Goal: Task Accomplishment & Management: Manage account settings

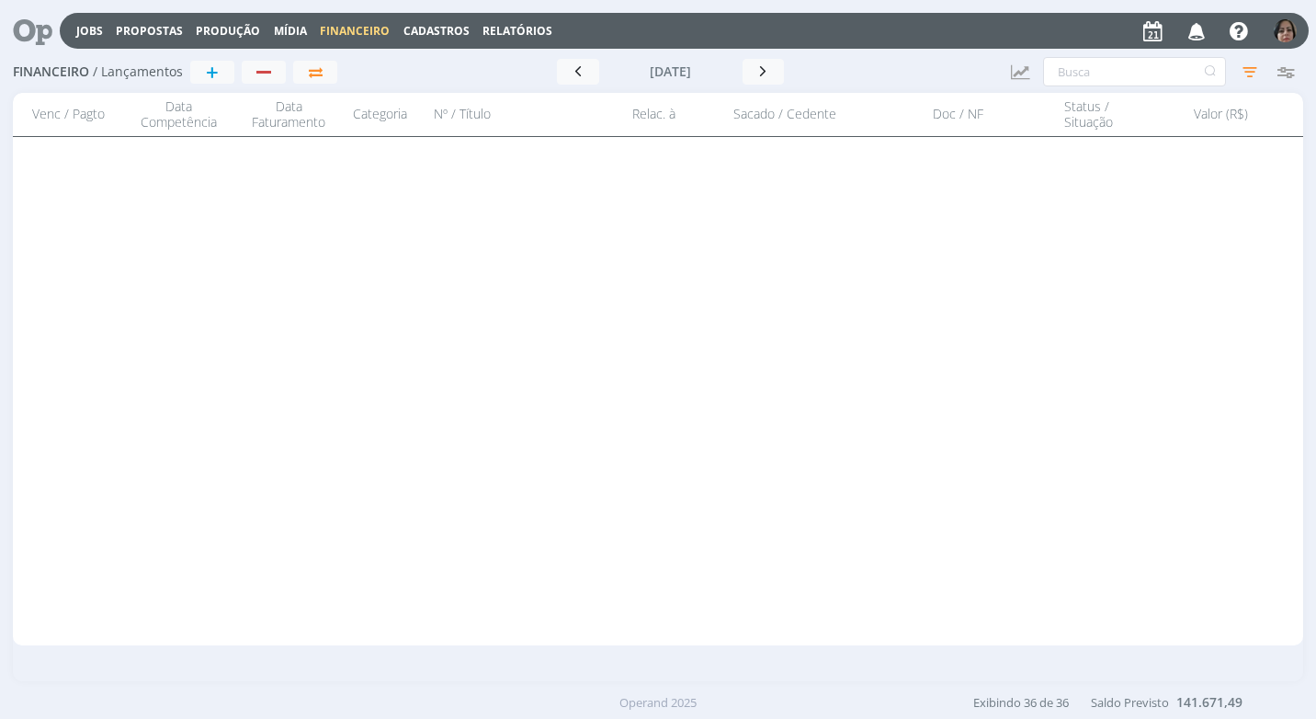
scroll to position [1520, 0]
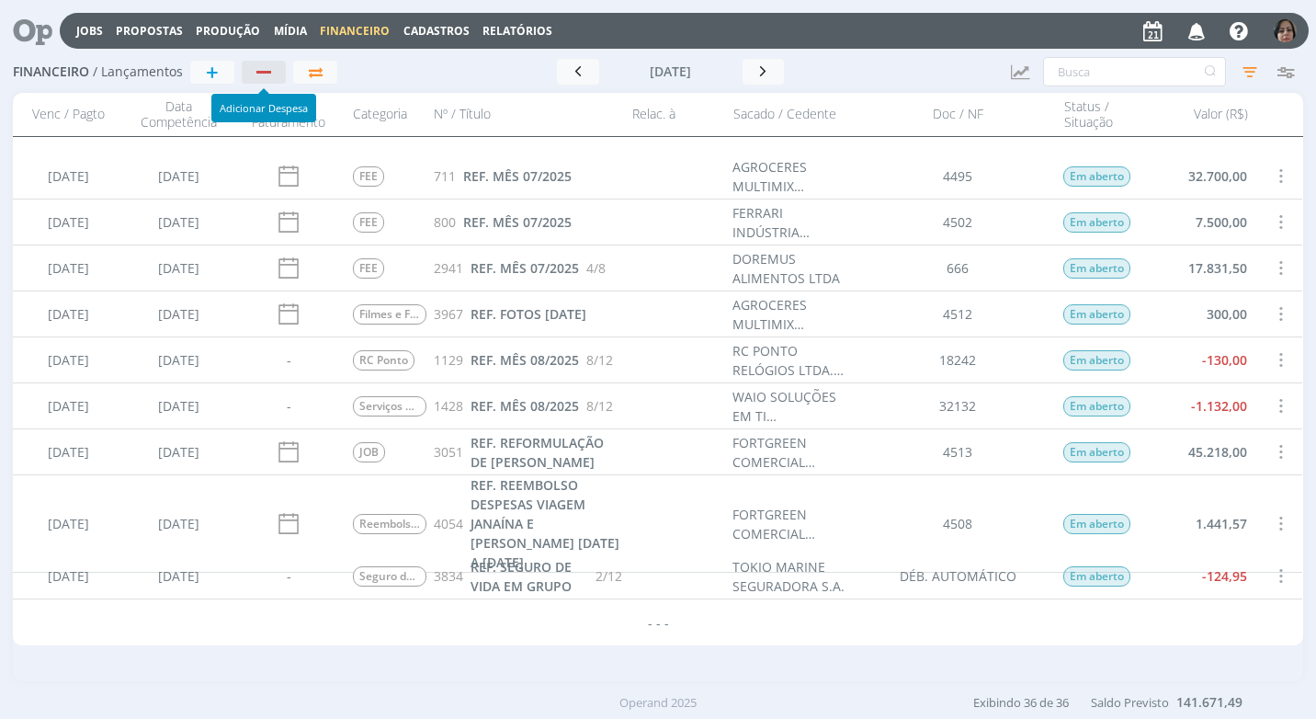
click at [267, 66] on div "button" at bounding box center [265, 72] width 24 height 12
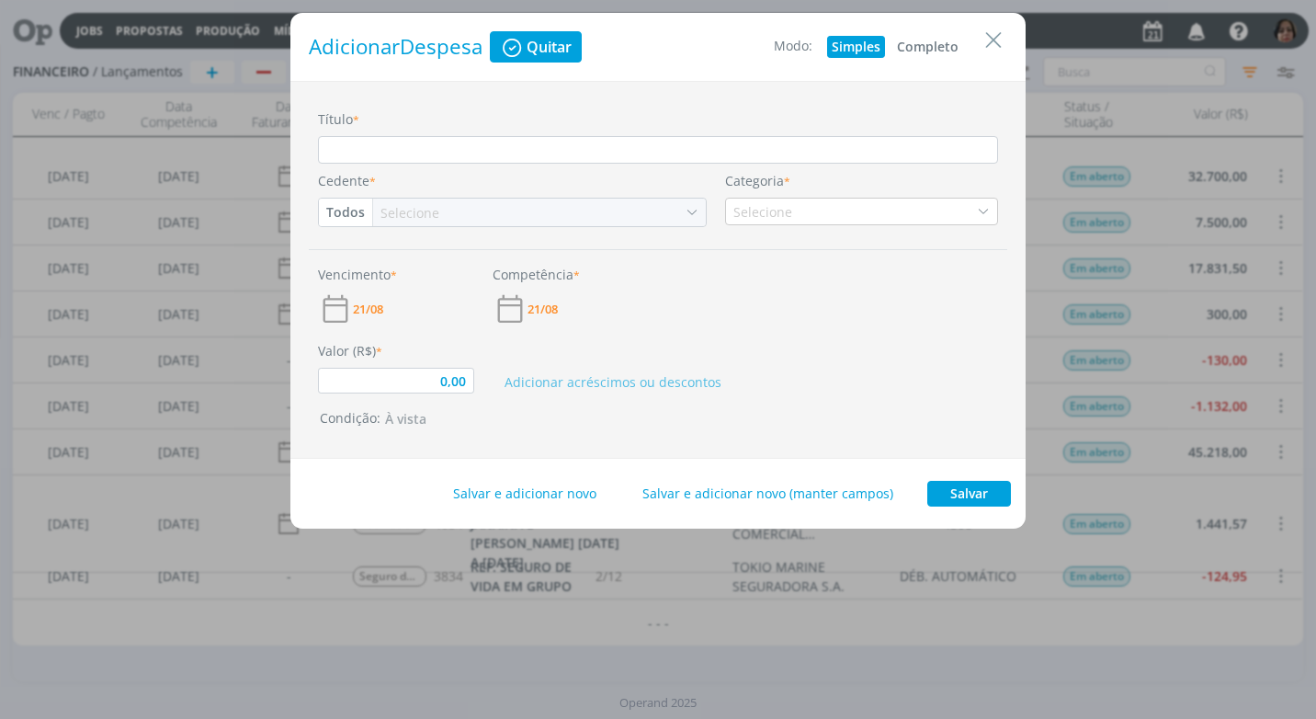
click at [938, 48] on button "Completo" at bounding box center [928, 47] width 71 height 22
type input "0,00"
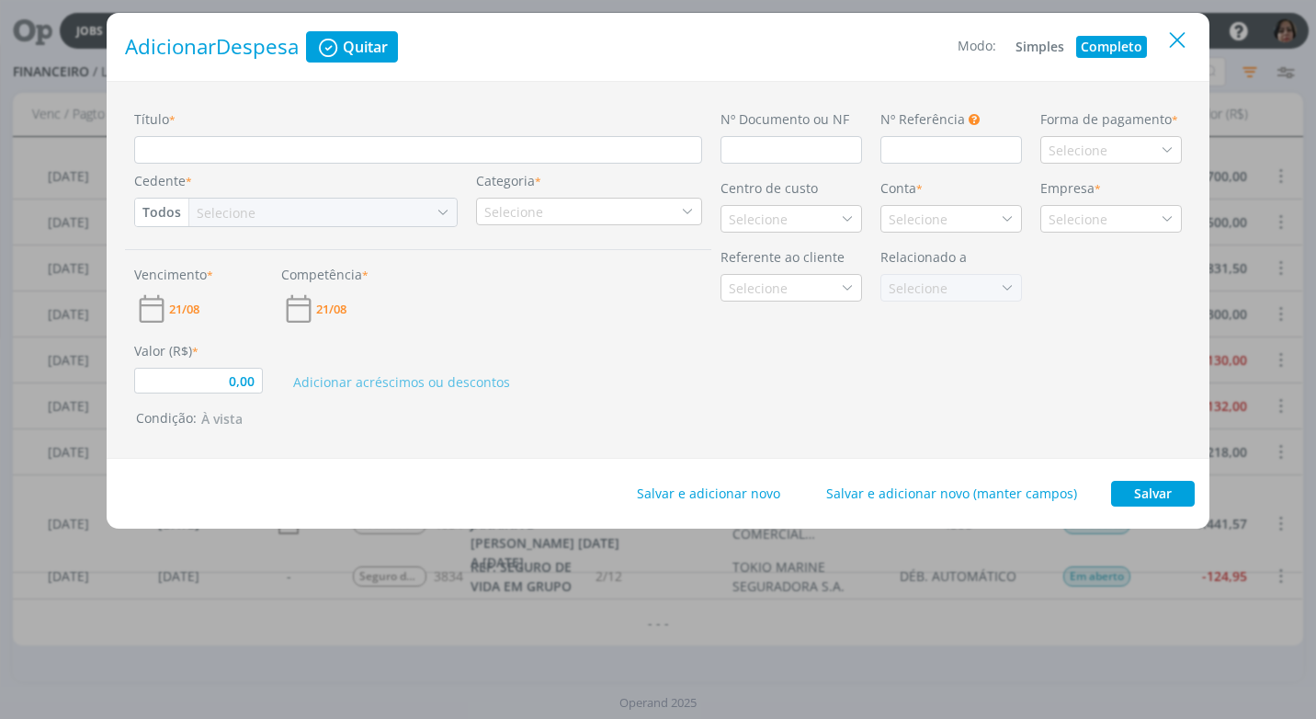
click at [1173, 53] on icon "Close" at bounding box center [1178, 41] width 28 height 28
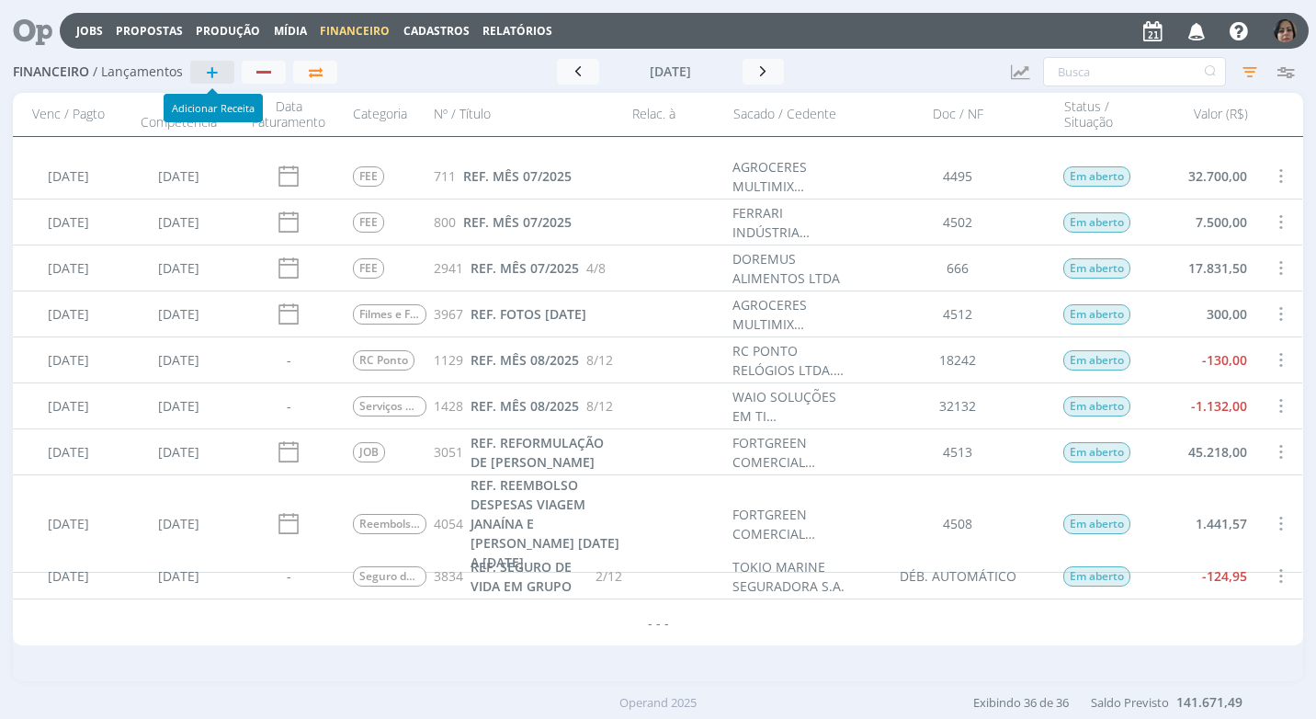
click at [227, 74] on button "+" at bounding box center [212, 72] width 44 height 23
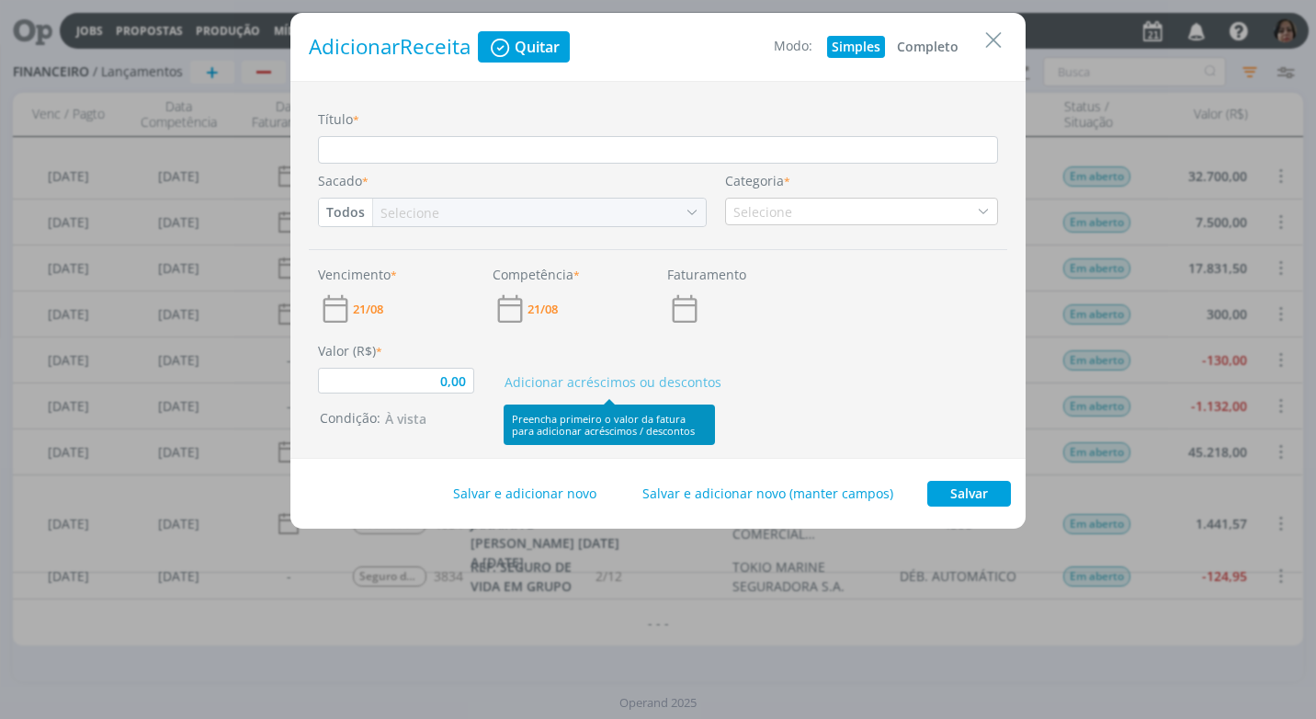
type input "0,00"
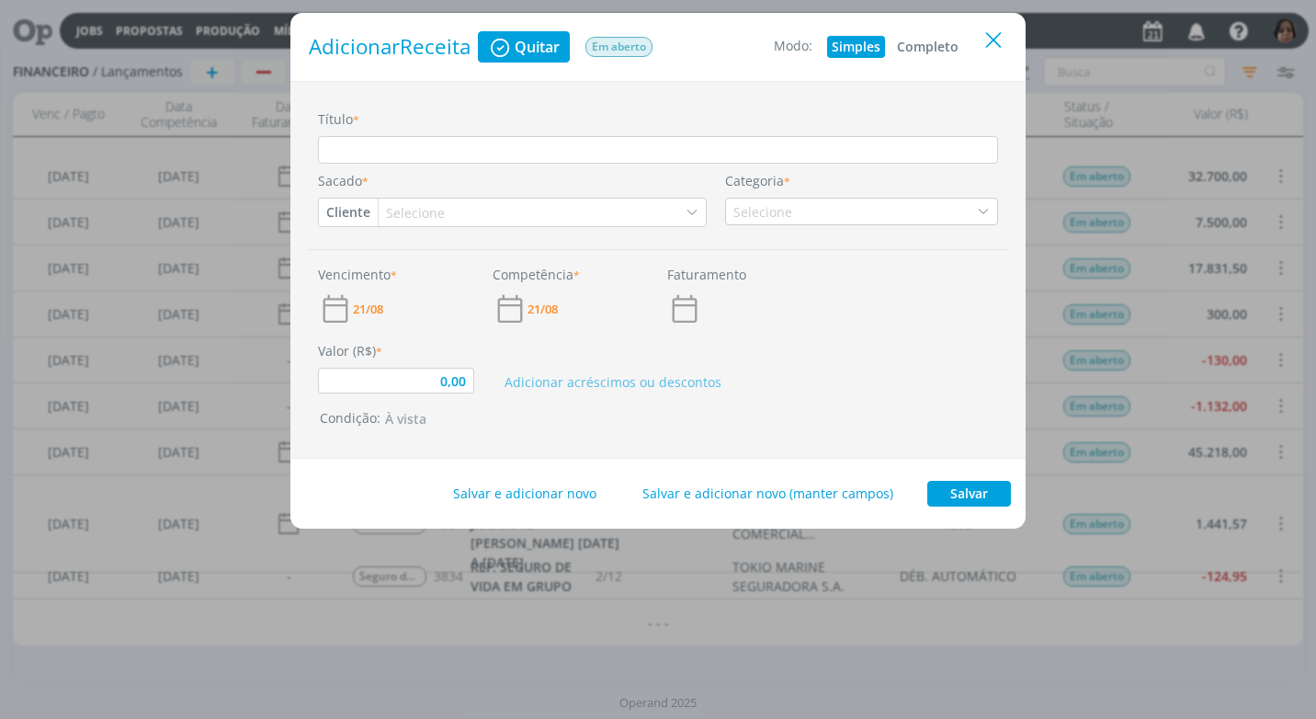
click at [994, 37] on icon "Close" at bounding box center [994, 41] width 28 height 28
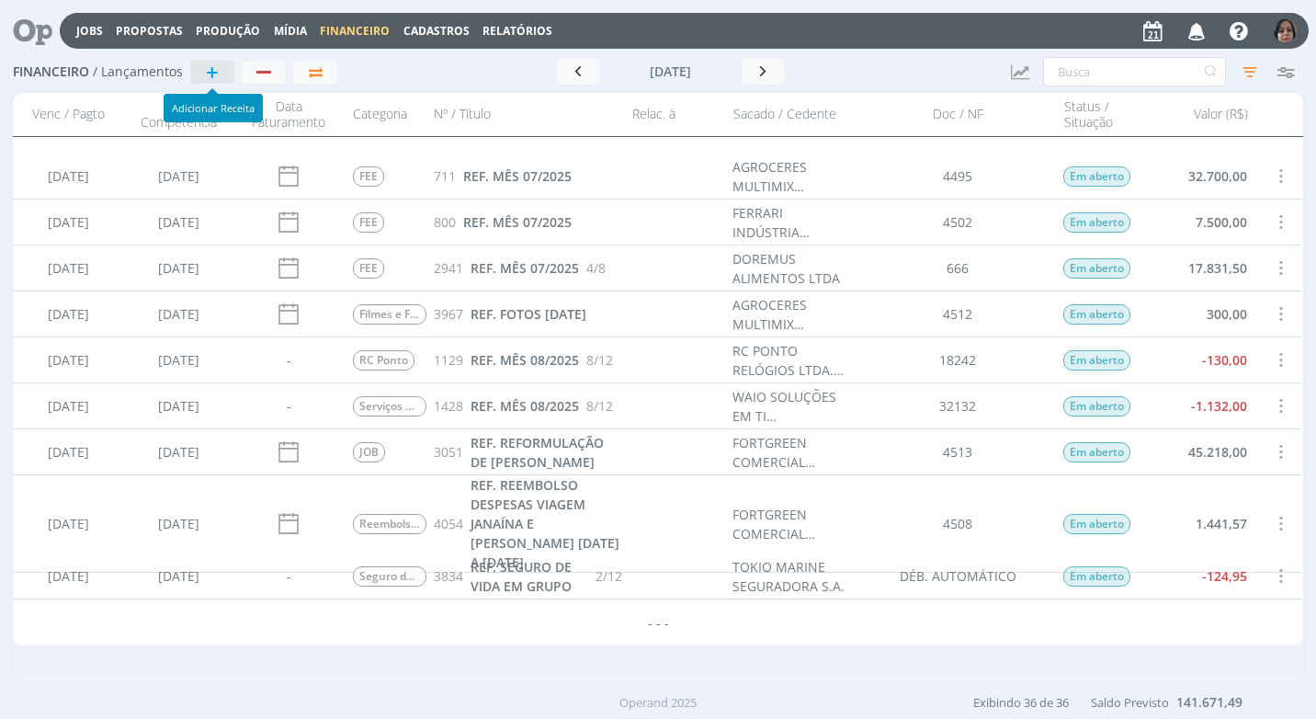
click at [210, 75] on span "+" at bounding box center [212, 72] width 13 height 22
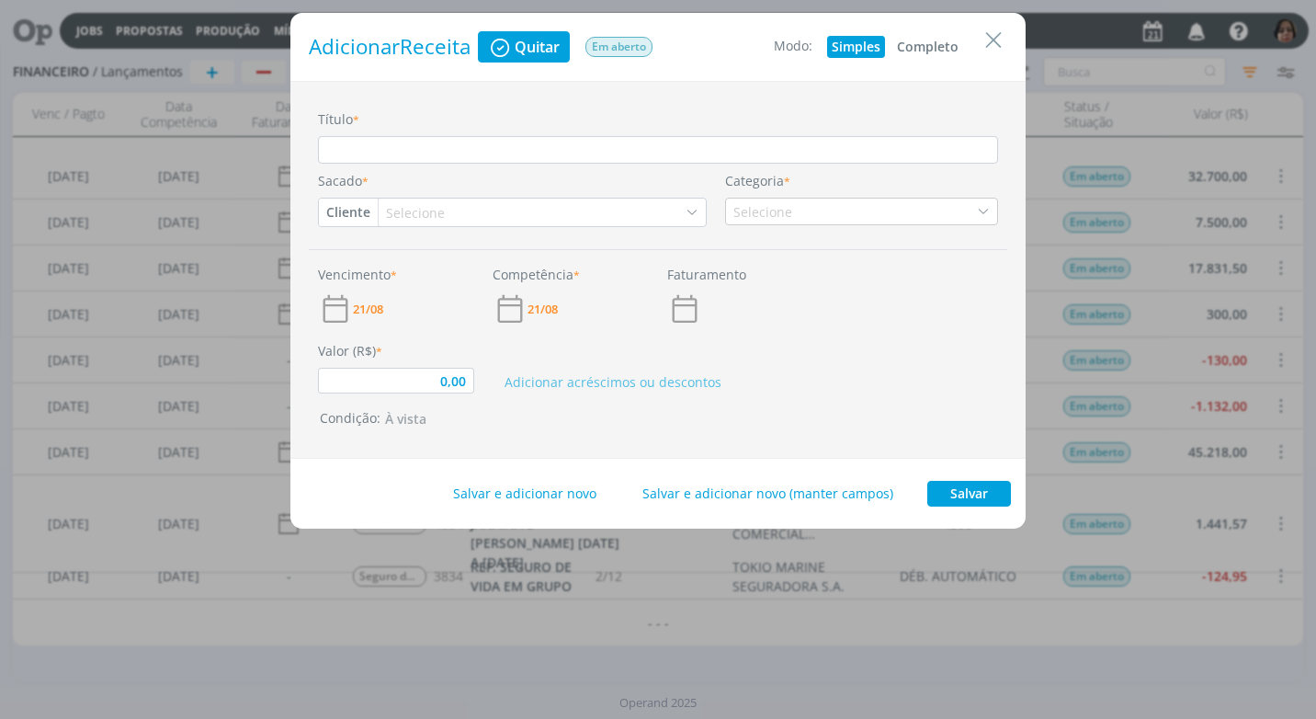
click at [913, 42] on button "Completo" at bounding box center [928, 47] width 71 height 22
type input "0,00"
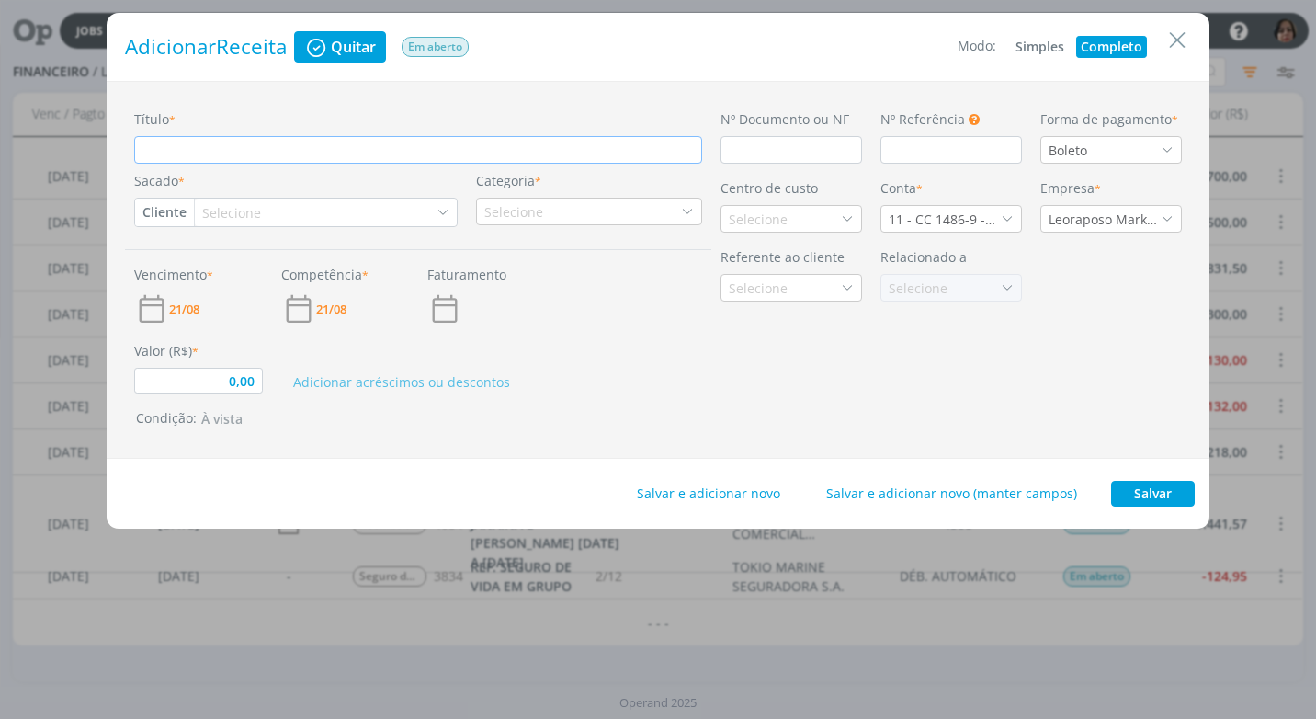
click at [213, 149] on input "Título *" at bounding box center [418, 150] width 568 height 28
paste input "REF. REEMBOLSO DESPESAS CAPTAÇÃO CAMPANHA CUIDE BEM DAS SUAS CONQUISTAS"
type input "REF. REEMBOLSO DESPESAS CAPTAÇÃO CAMPANHA CUIDE BEM DAS SUAS CONQUISTAS"
type input "0,00"
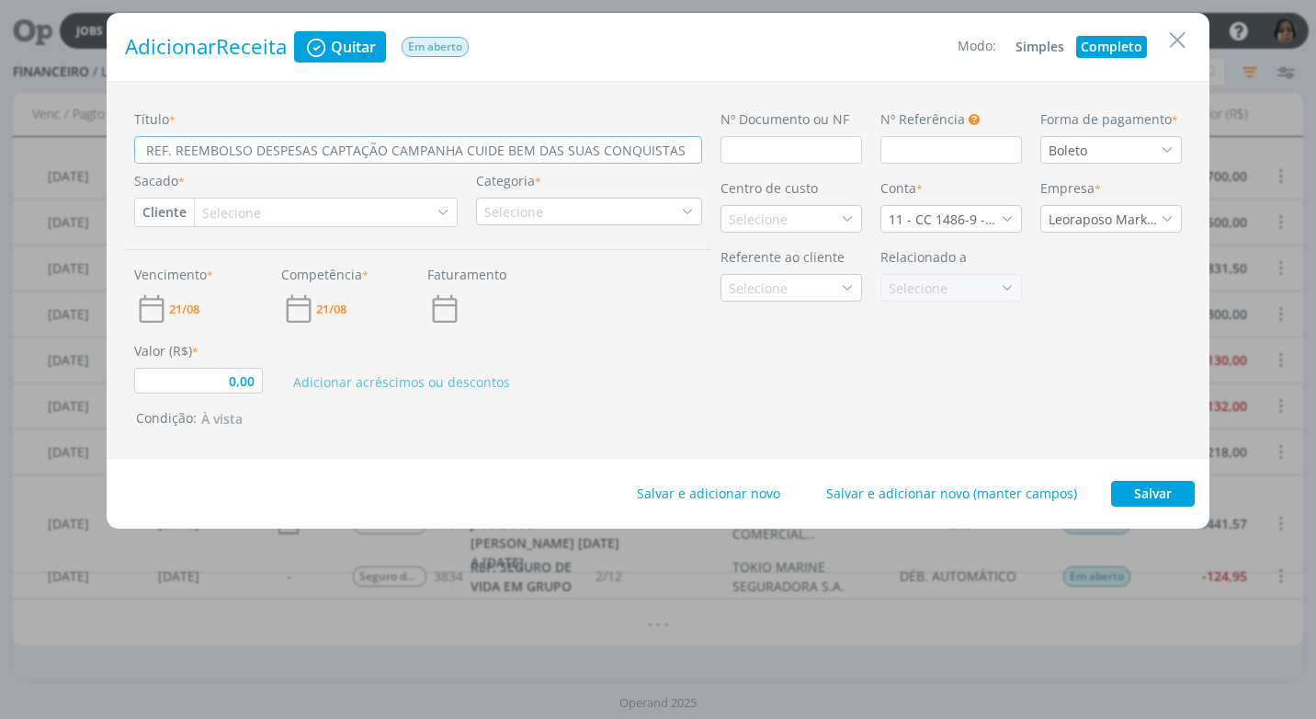
type input "REF. REEMBOLSO DESPESAS CAPTAÇÃO CAMPANHA CUIDE BEM DAS SUAS CONQUISTAS"
click at [759, 156] on input "dialog" at bounding box center [792, 150] width 142 height 28
type input "0,00"
type input "4"
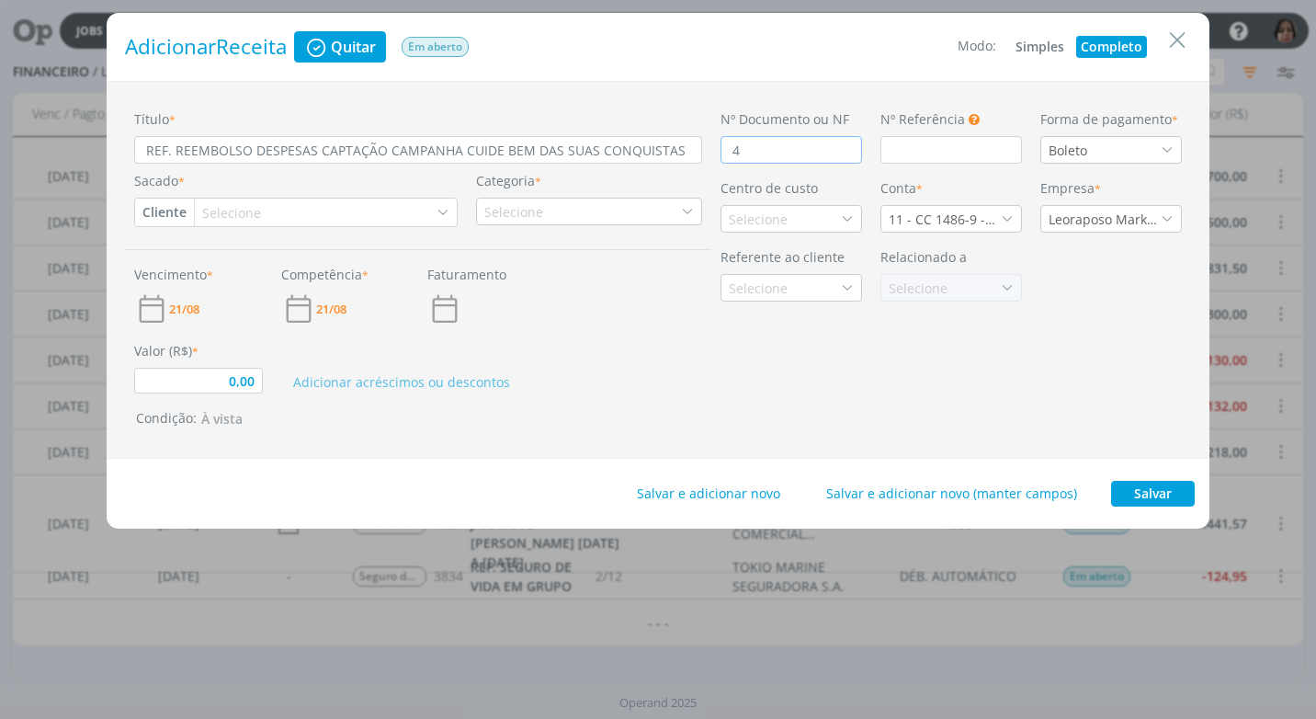
type input "0,00"
type input "45"
type input "0,00"
type input "451"
type input "0,00"
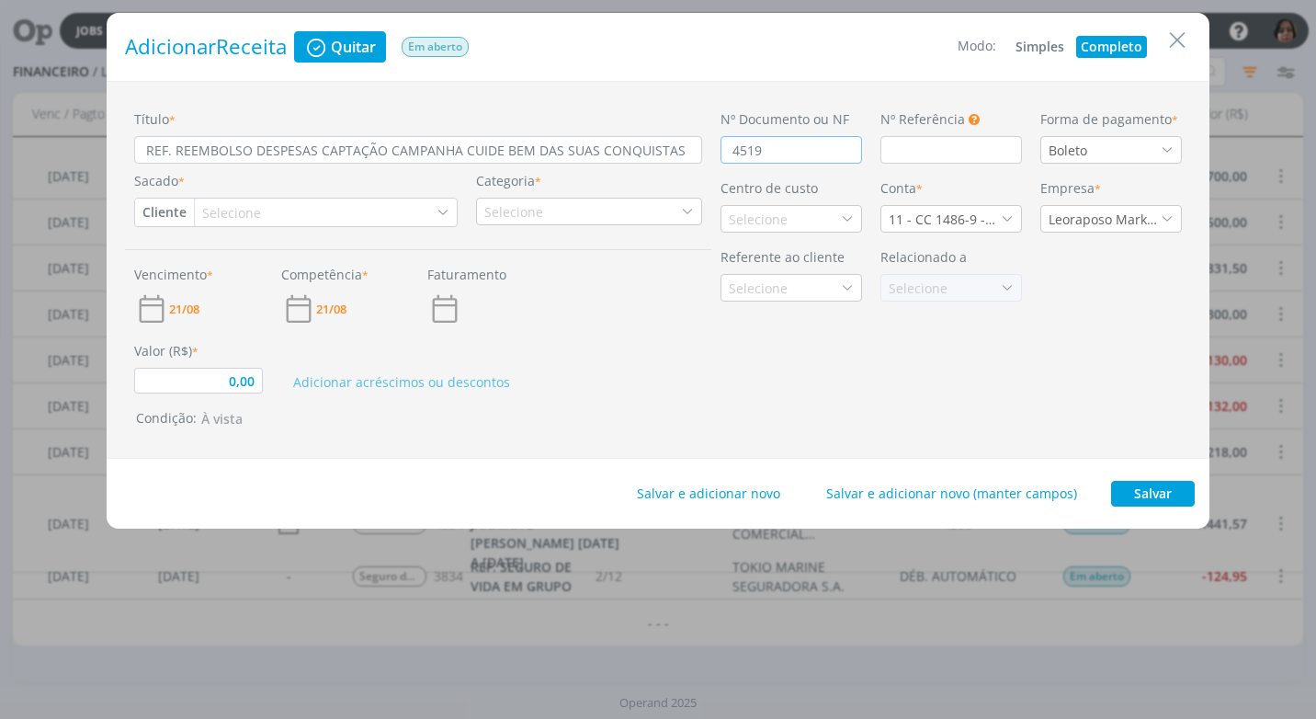
click at [163, 214] on button "Cliente" at bounding box center [164, 213] width 59 height 28
type input "4519"
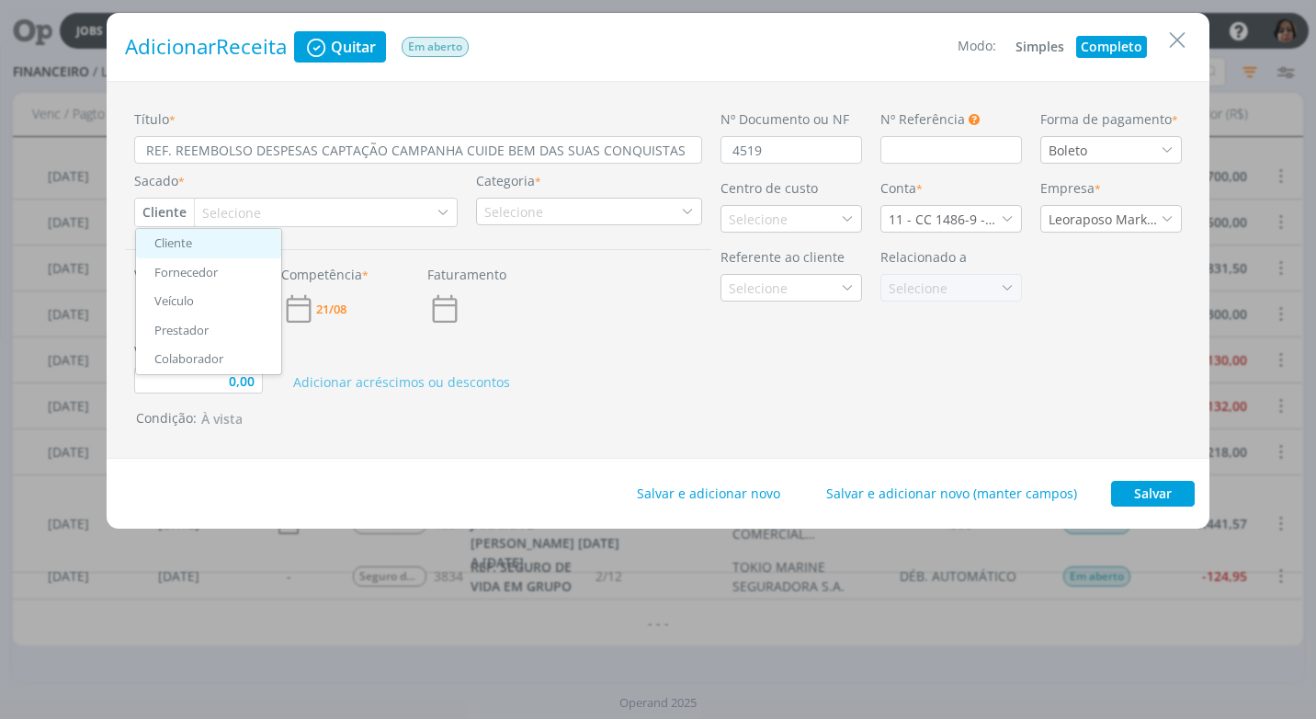
click at [190, 237] on link "Cliente" at bounding box center [208, 243] width 145 height 29
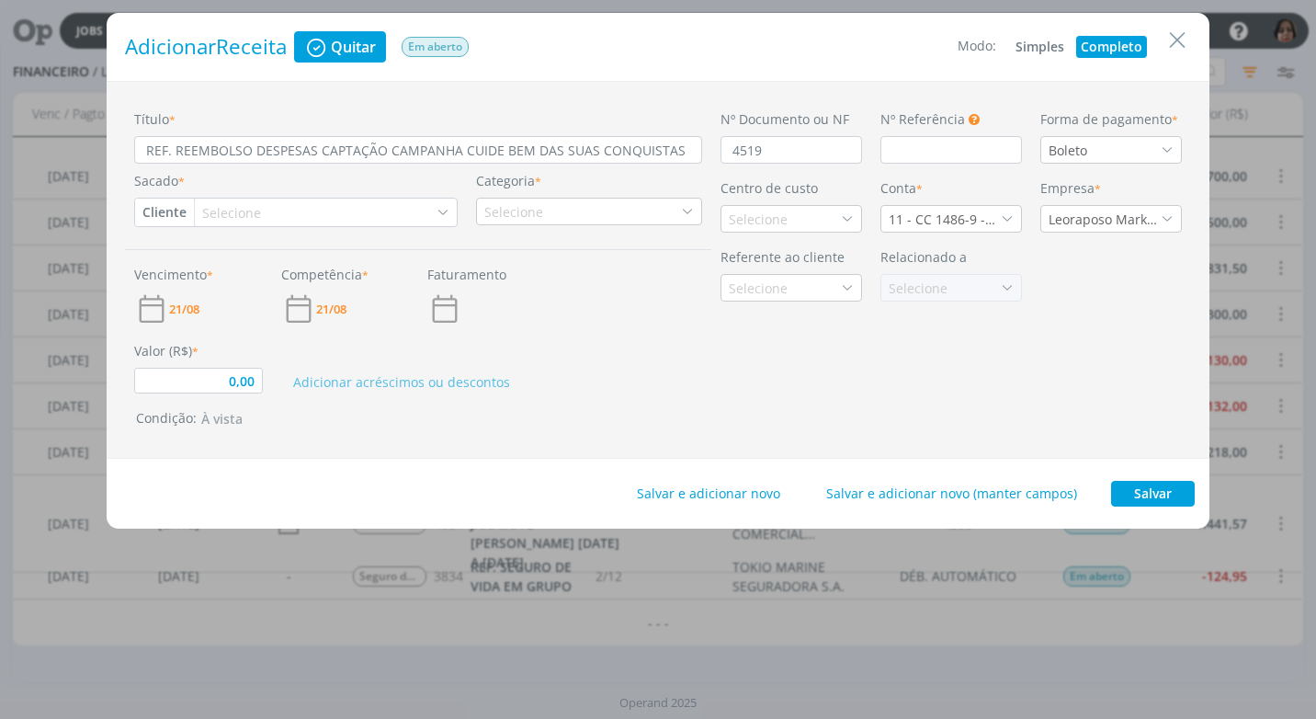
click at [211, 209] on div "Selecione" at bounding box center [233, 212] width 63 height 19
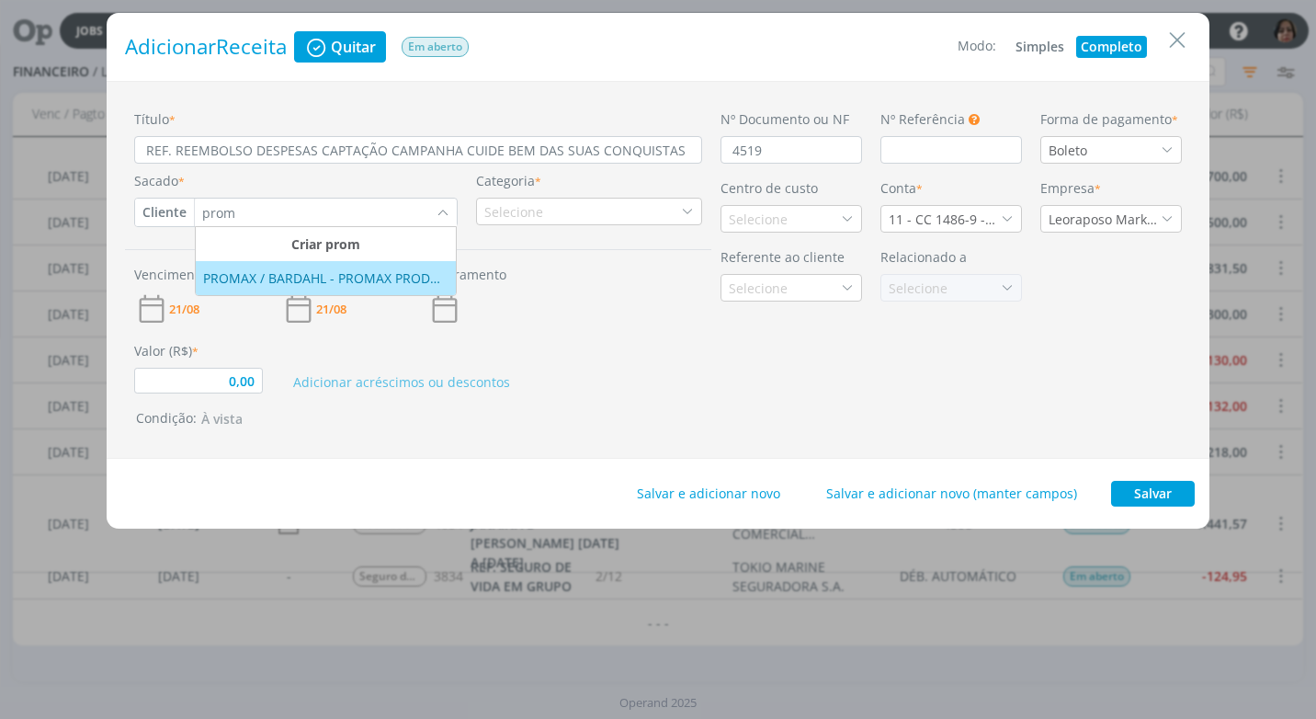
type input "prom"
click at [271, 287] on div "PROMAX / BARDAHL - PROMAX PRODUTOS MÁXIMOS S/A INDÚSTRIA E COMÉRCIO" at bounding box center [325, 277] width 245 height 19
type input "0,00"
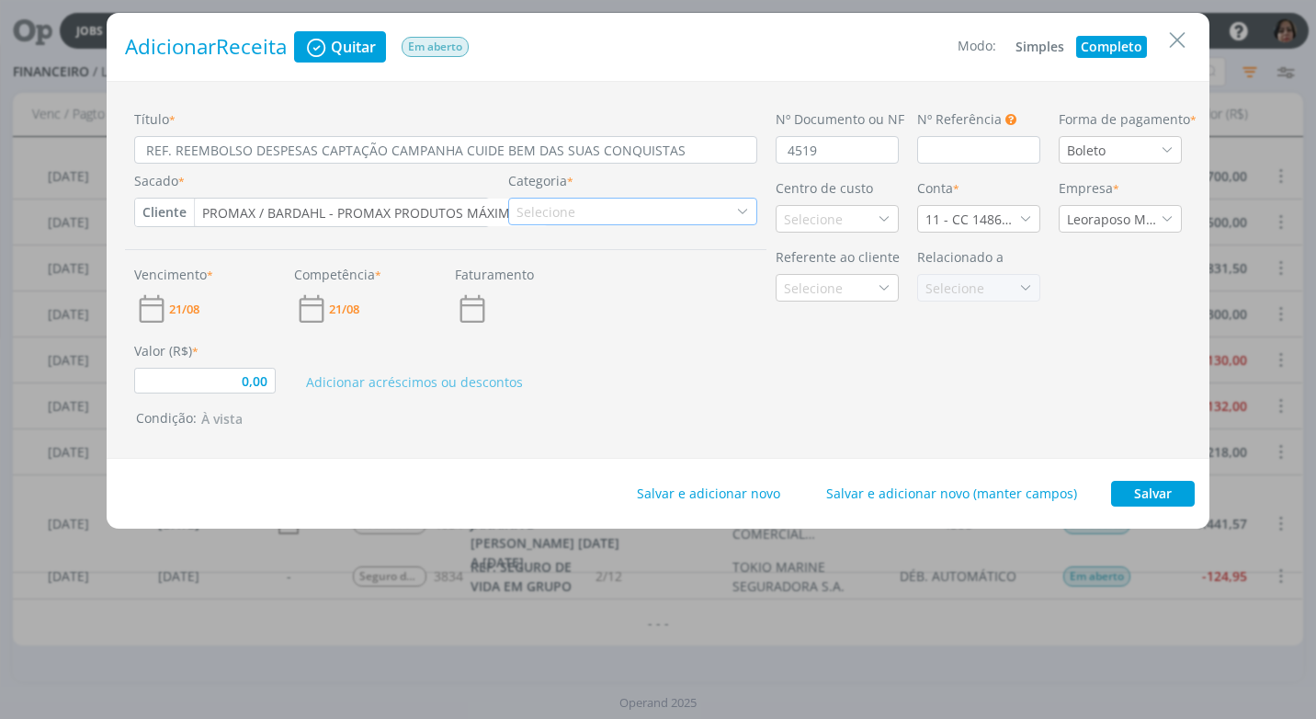
click at [736, 207] on icon "dialog" at bounding box center [742, 211] width 13 height 13
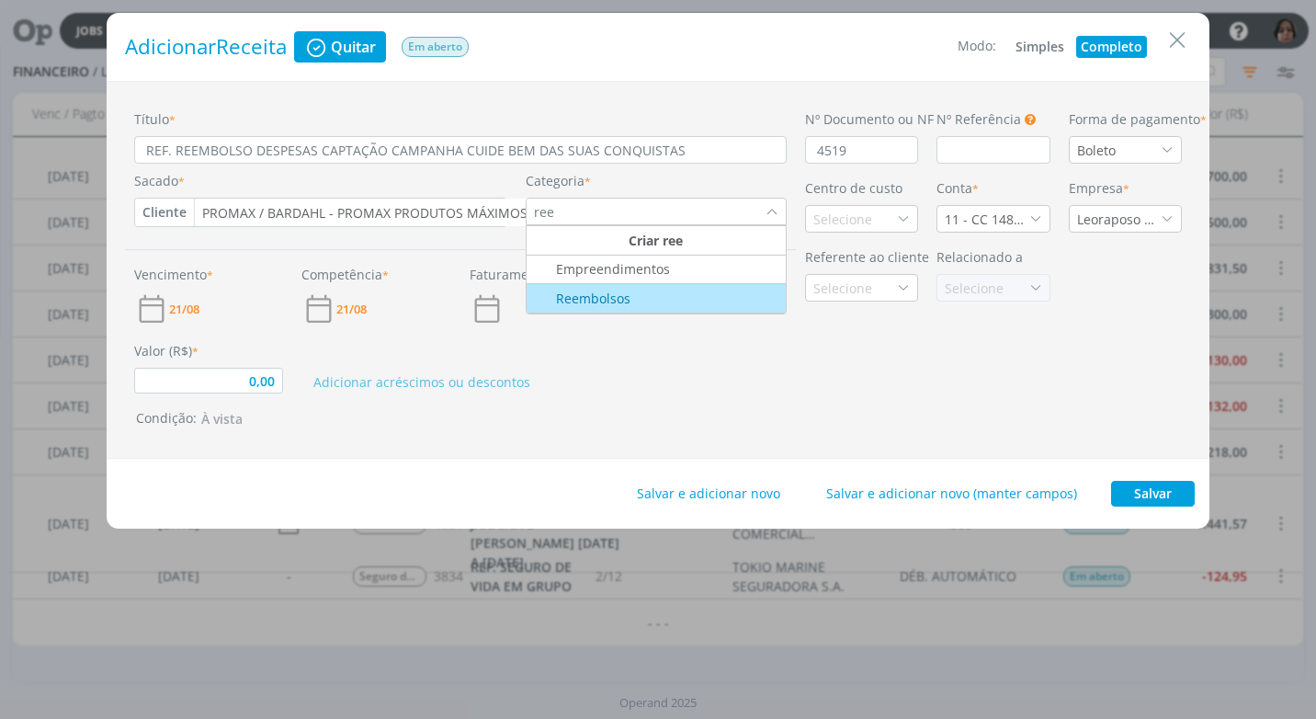
type input "ree"
click at [660, 298] on div "Reembolsos" at bounding box center [656, 298] width 255 height 19
type input "0,00"
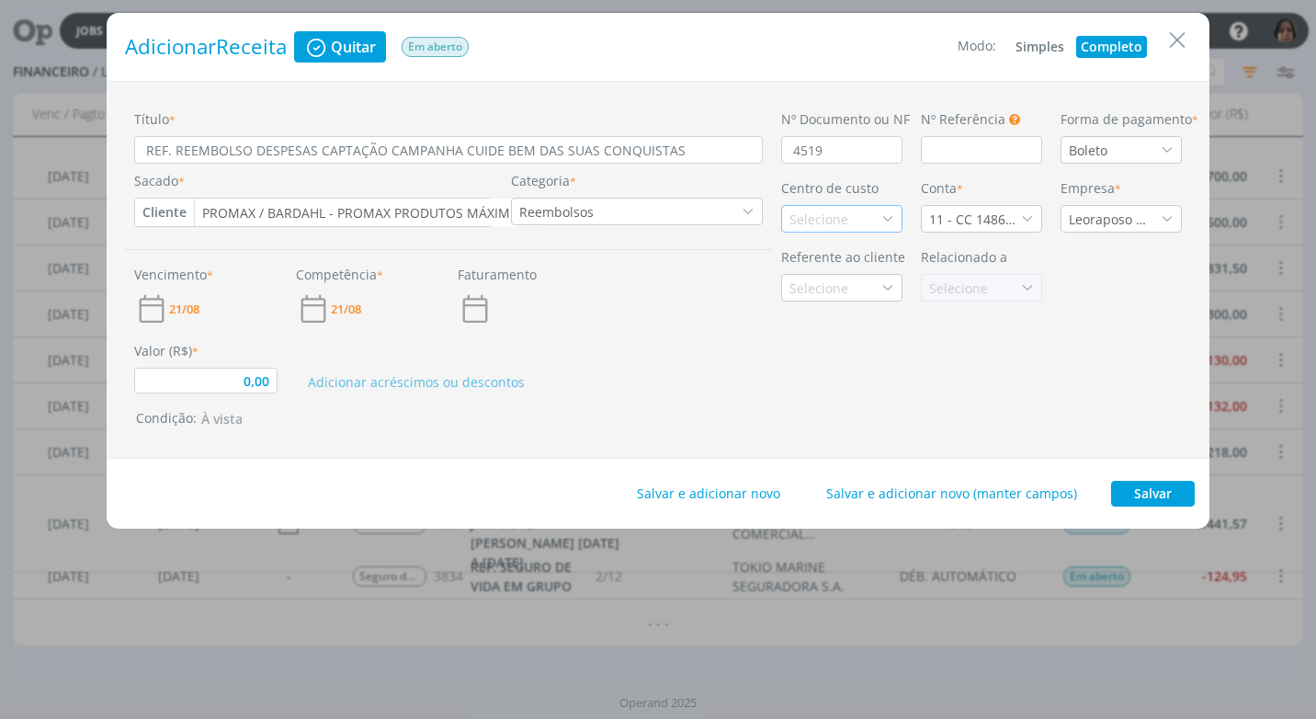
click at [798, 212] on div "Selecione" at bounding box center [821, 219] width 63 height 19
type input "prom"
click at [834, 286] on div "Promax / Bardahl" at bounding box center [842, 284] width 105 height 19
click at [190, 307] on span "21/08" at bounding box center [184, 309] width 30 height 12
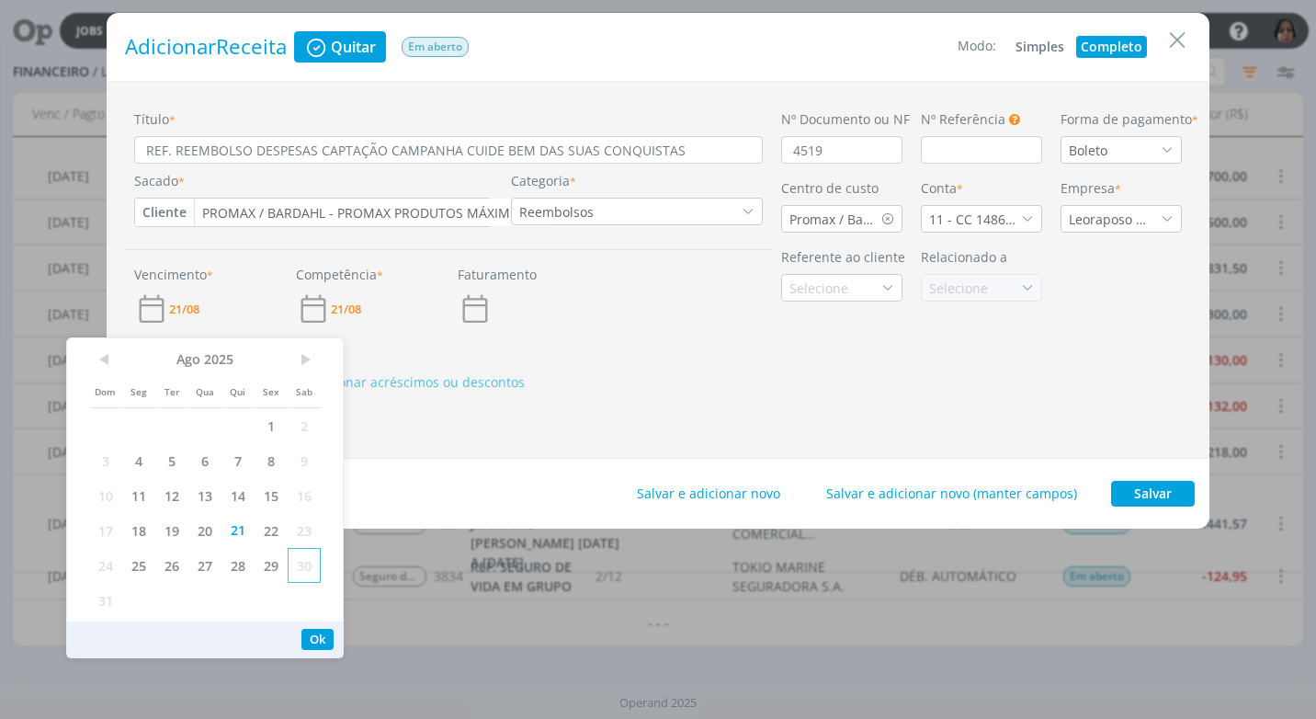
click at [313, 568] on span "30" at bounding box center [304, 565] width 33 height 35
click at [324, 635] on button "Ok" at bounding box center [317, 639] width 32 height 21
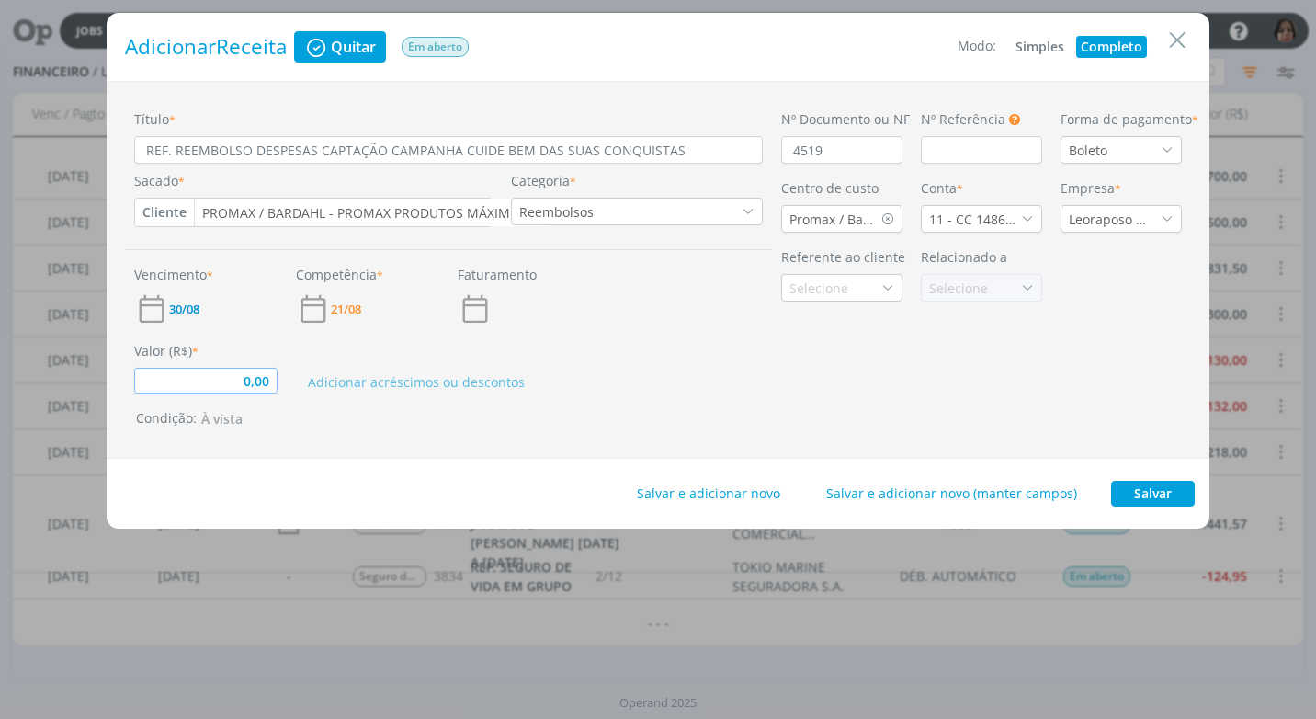
click at [225, 380] on input "0,00" at bounding box center [205, 381] width 143 height 26
click at [161, 301] on icon "dialog" at bounding box center [151, 308] width 35 height 35
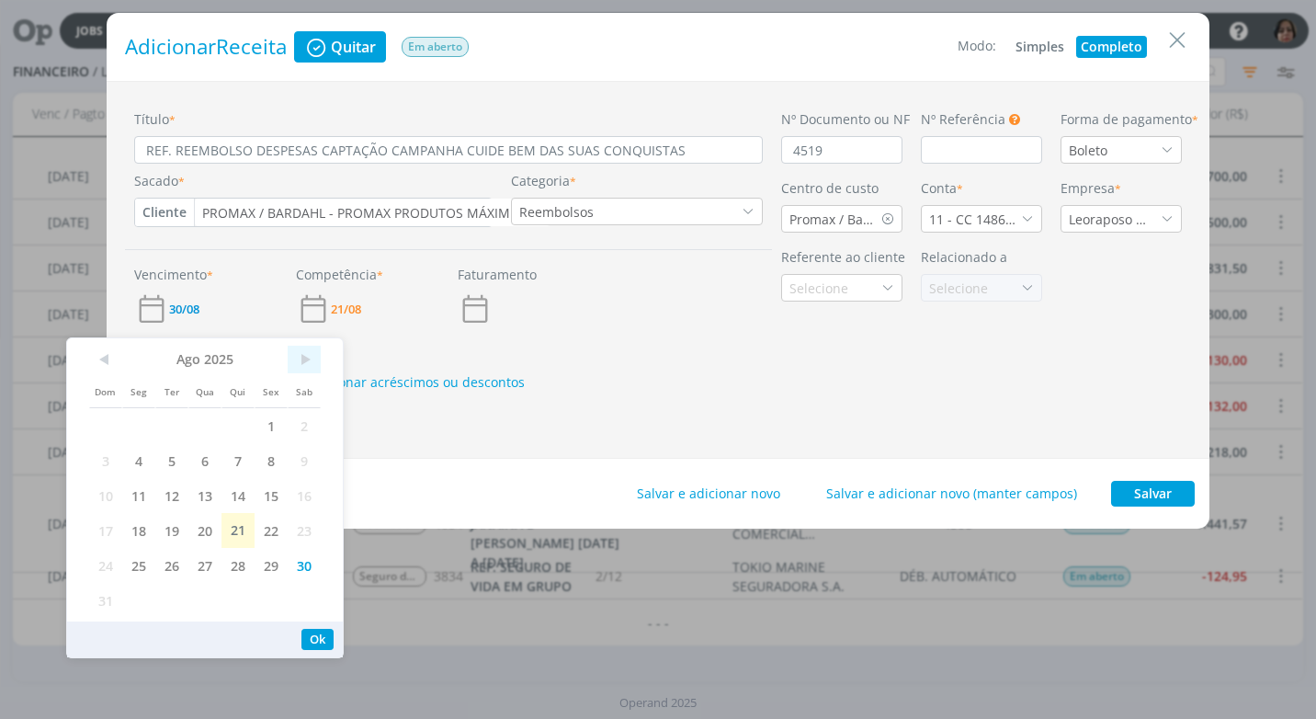
click at [312, 357] on span ">" at bounding box center [304, 360] width 33 height 28
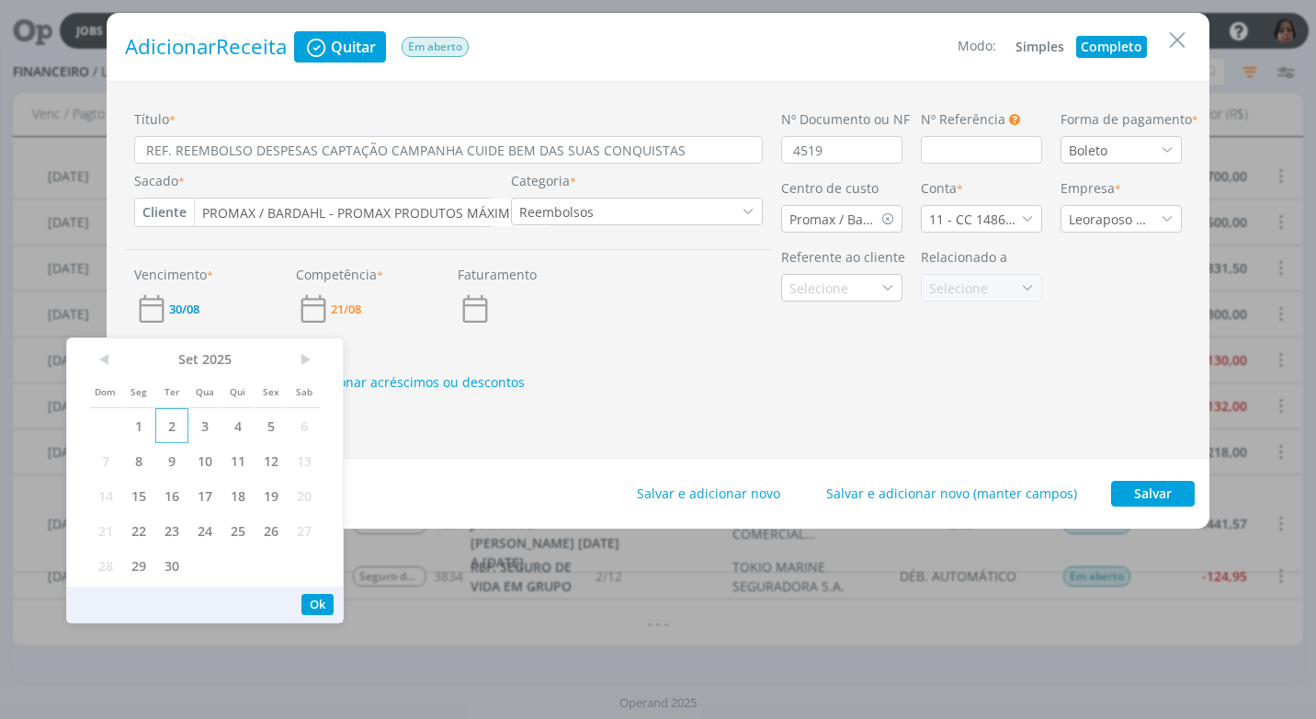
click at [175, 422] on span "2" at bounding box center [171, 425] width 33 height 35
click at [307, 597] on button "Ok" at bounding box center [317, 604] width 32 height 21
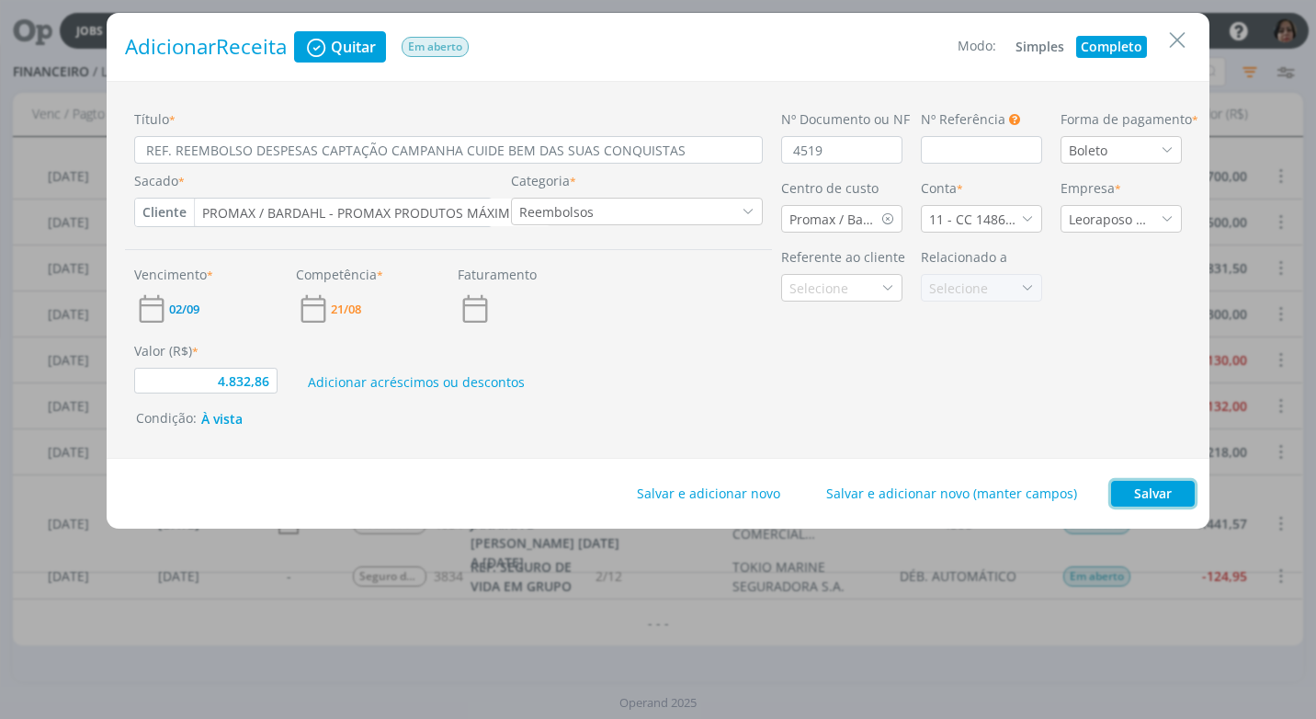
click at [1139, 493] on button "Salvar" at bounding box center [1153, 494] width 84 height 26
type input "4.832,86"
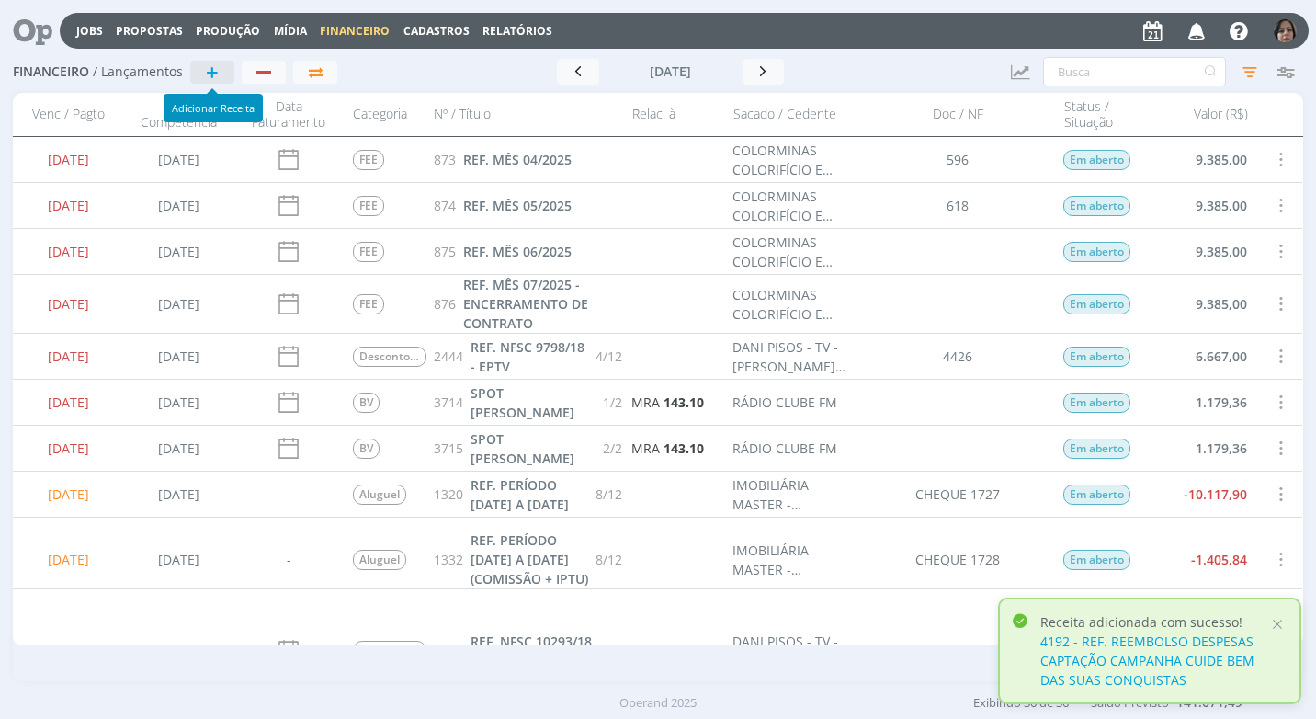
click at [200, 74] on button "+" at bounding box center [212, 72] width 44 height 23
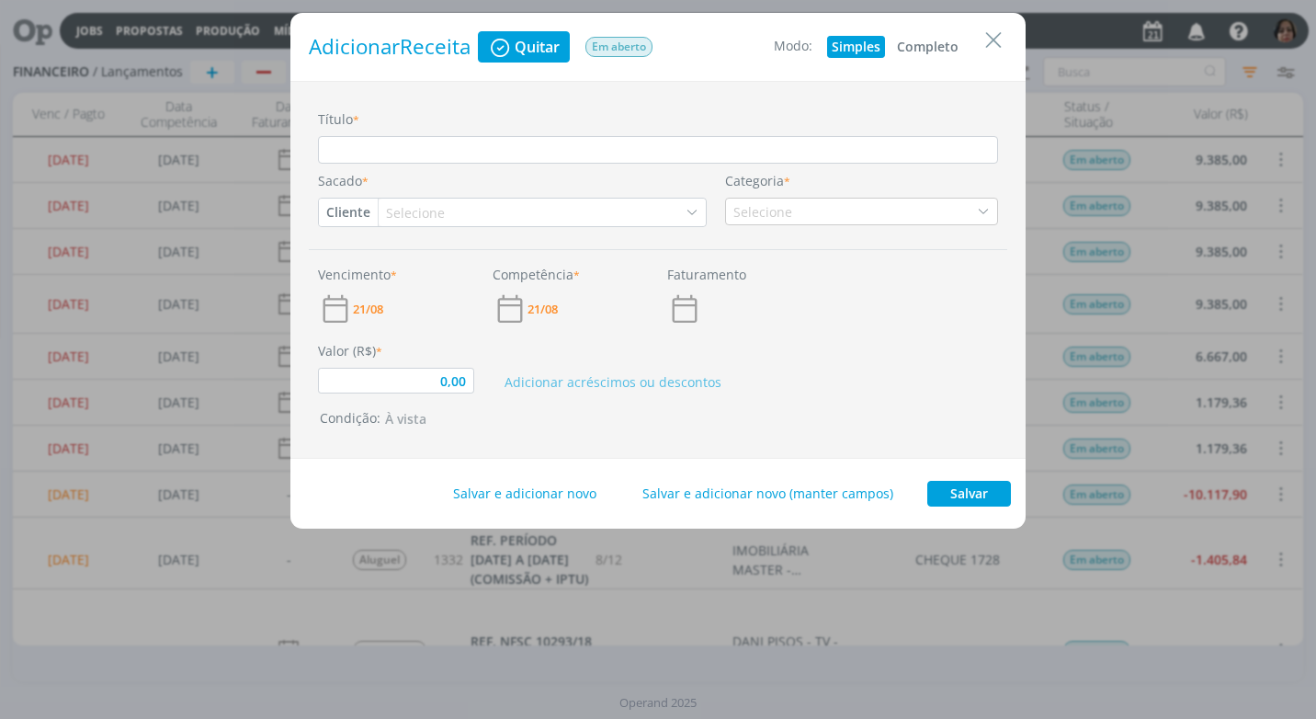
click at [916, 42] on button "Completo" at bounding box center [928, 47] width 71 height 22
type input "0,00"
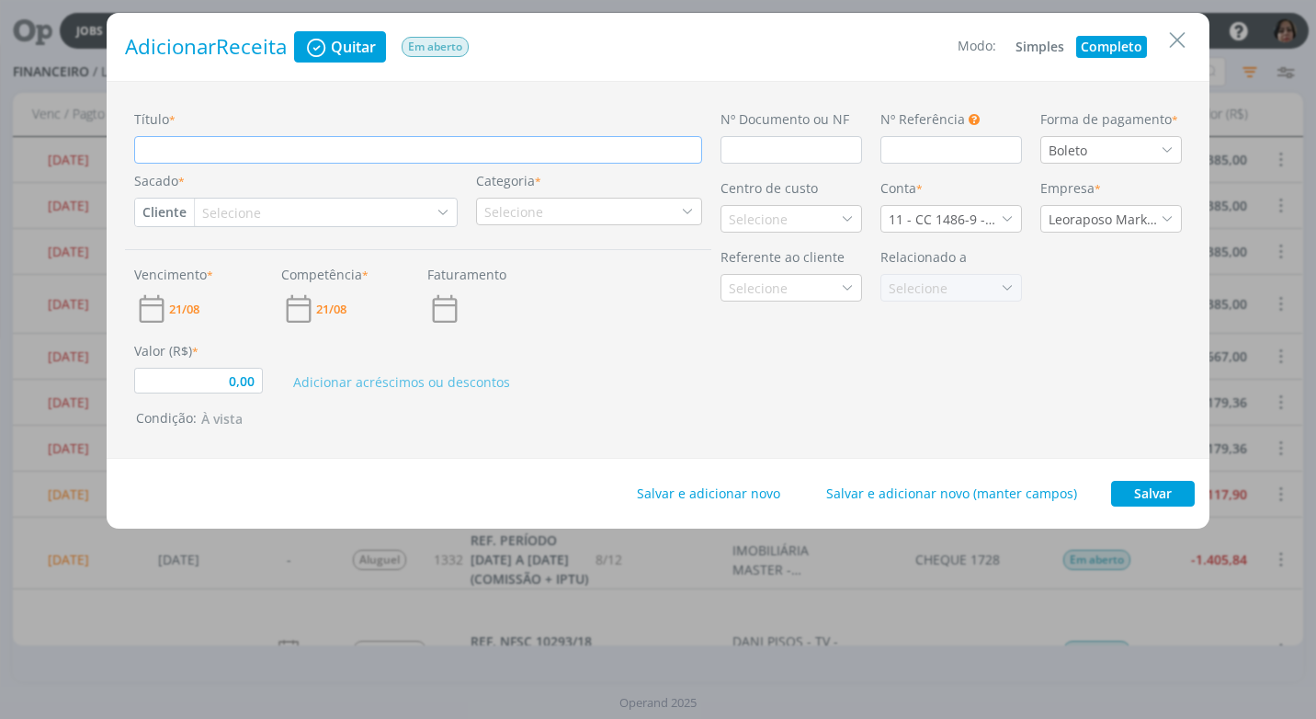
click at [202, 156] on input "Título *" at bounding box center [418, 150] width 568 height 28
paste input "REF. CAMPANHA CUIDE BEM DAS SUAS CONQUISTAS"
type input "REF. CAMPANHA CUIDE BEM DAS SUAS CONQUISTAS"
type input "0,00"
type input "REF. CAMPANHA CUIDE BEM DAS SUAS CONQUISTAS"
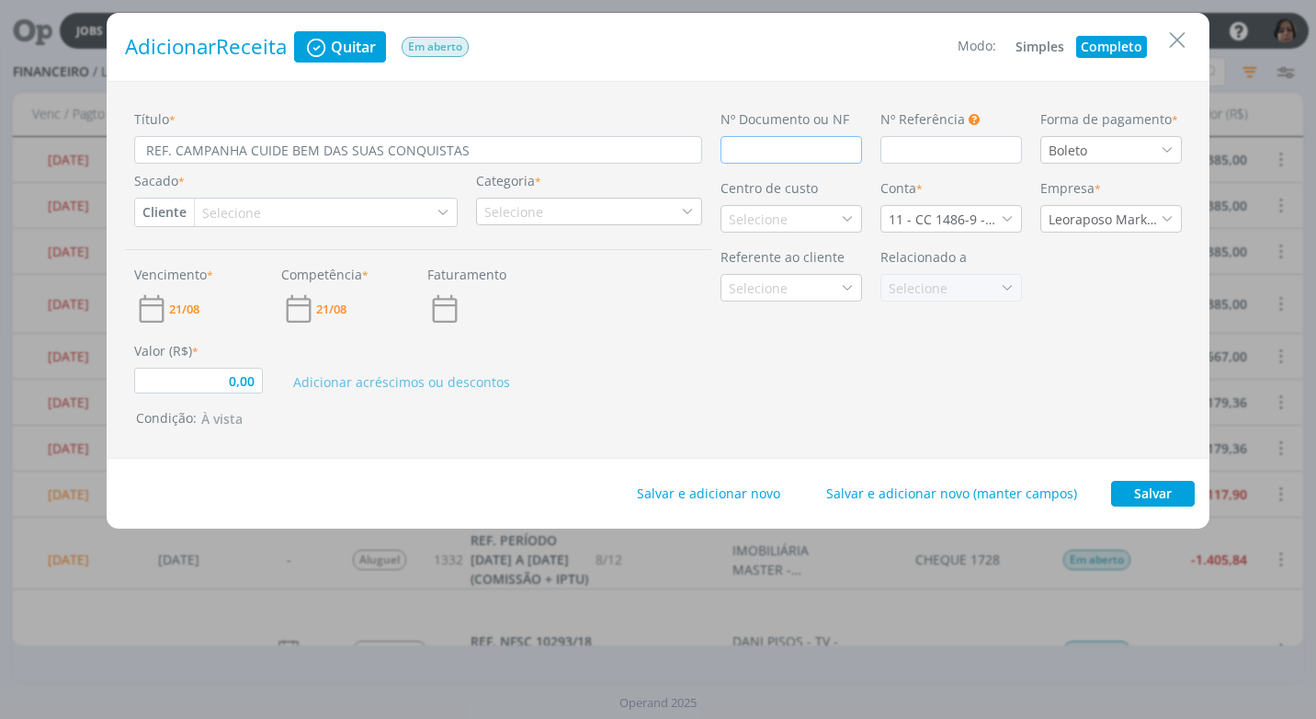
click at [735, 155] on input "dialog" at bounding box center [792, 150] width 142 height 28
type input "0,00"
type input "4"
type input "0,00"
type input "45"
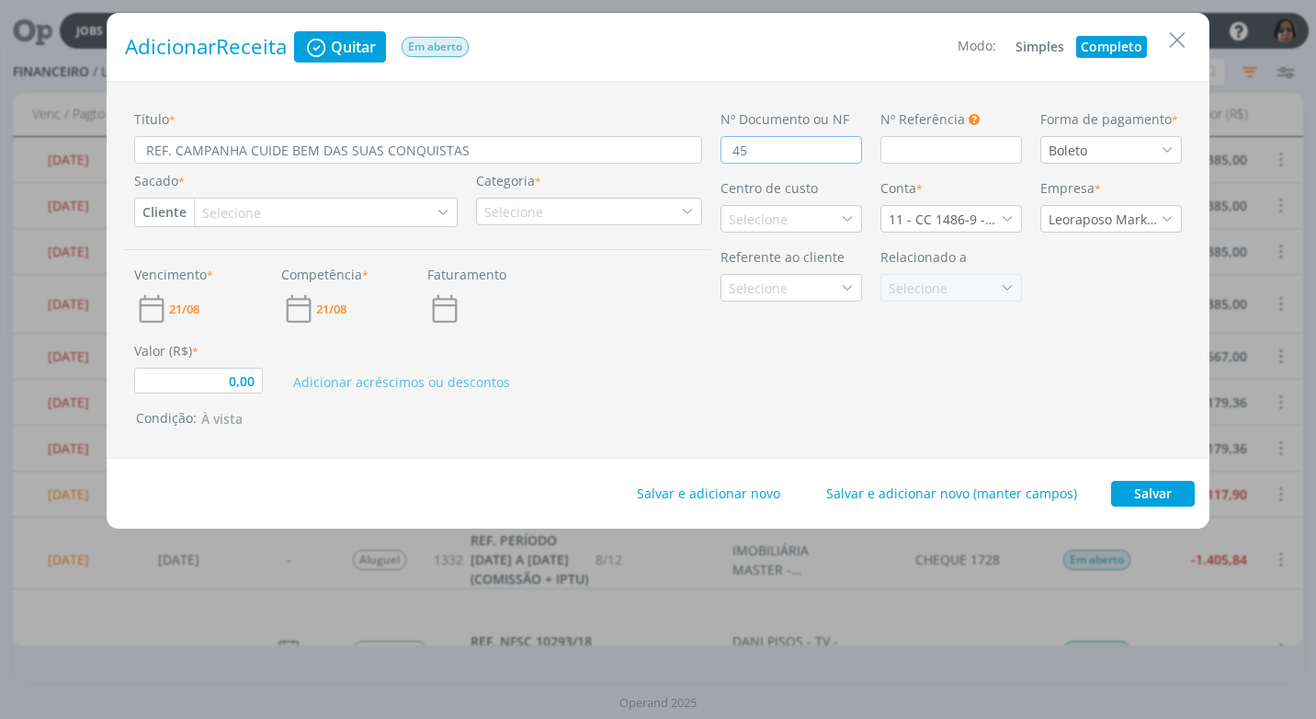
type input "0,00"
type input "4520"
type input "0,00"
type input "4520"
click at [222, 219] on div "Selecione" at bounding box center [233, 212] width 63 height 19
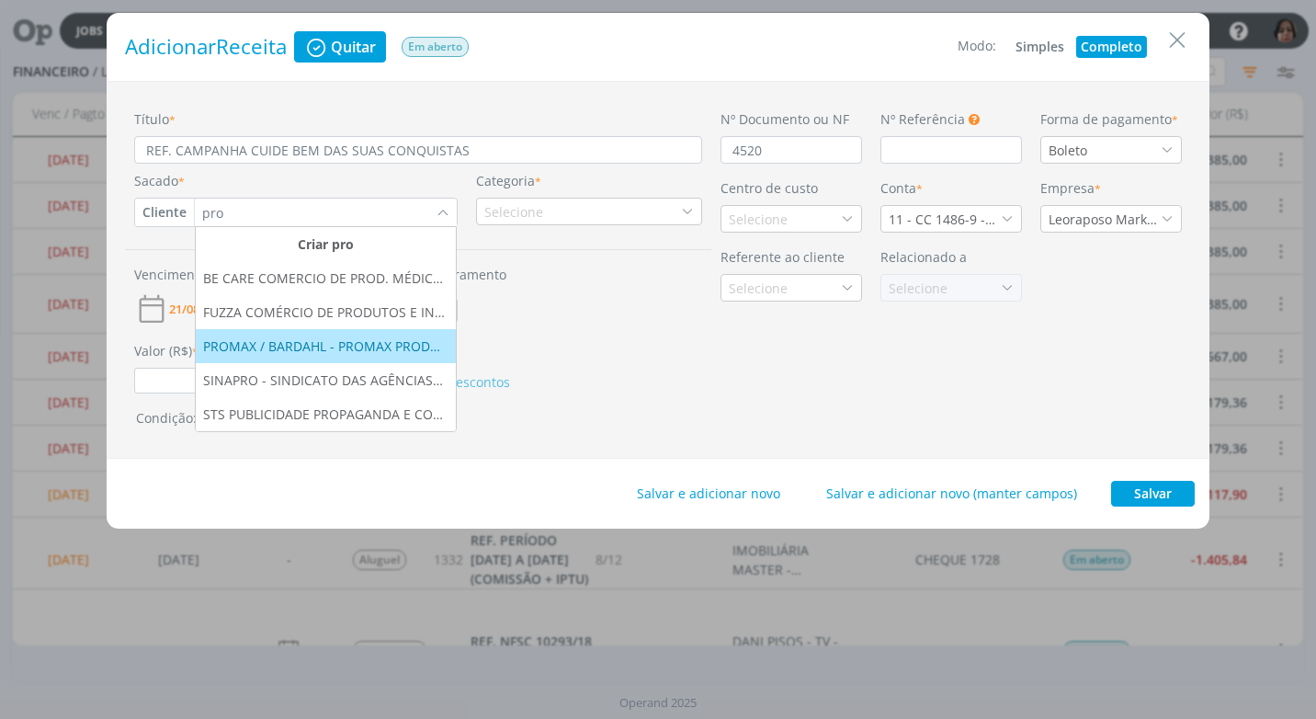
type input "pro"
click at [275, 350] on div "PROMAX / BARDAHL - PROMAX PRODUTOS MÁXIMOS S/A INDÚSTRIA E COMÉRCIO" at bounding box center [325, 345] width 245 height 19
type input "0,00"
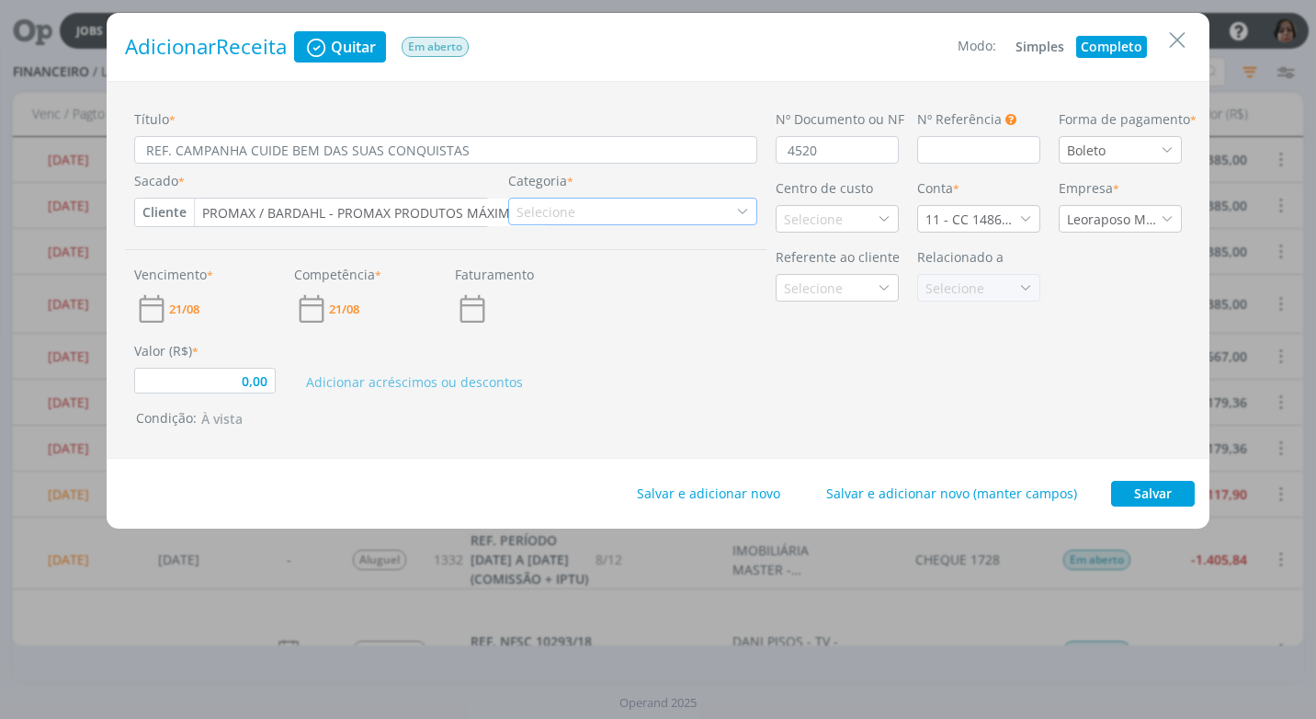
click at [532, 203] on div "Selecione" at bounding box center [548, 211] width 63 height 19
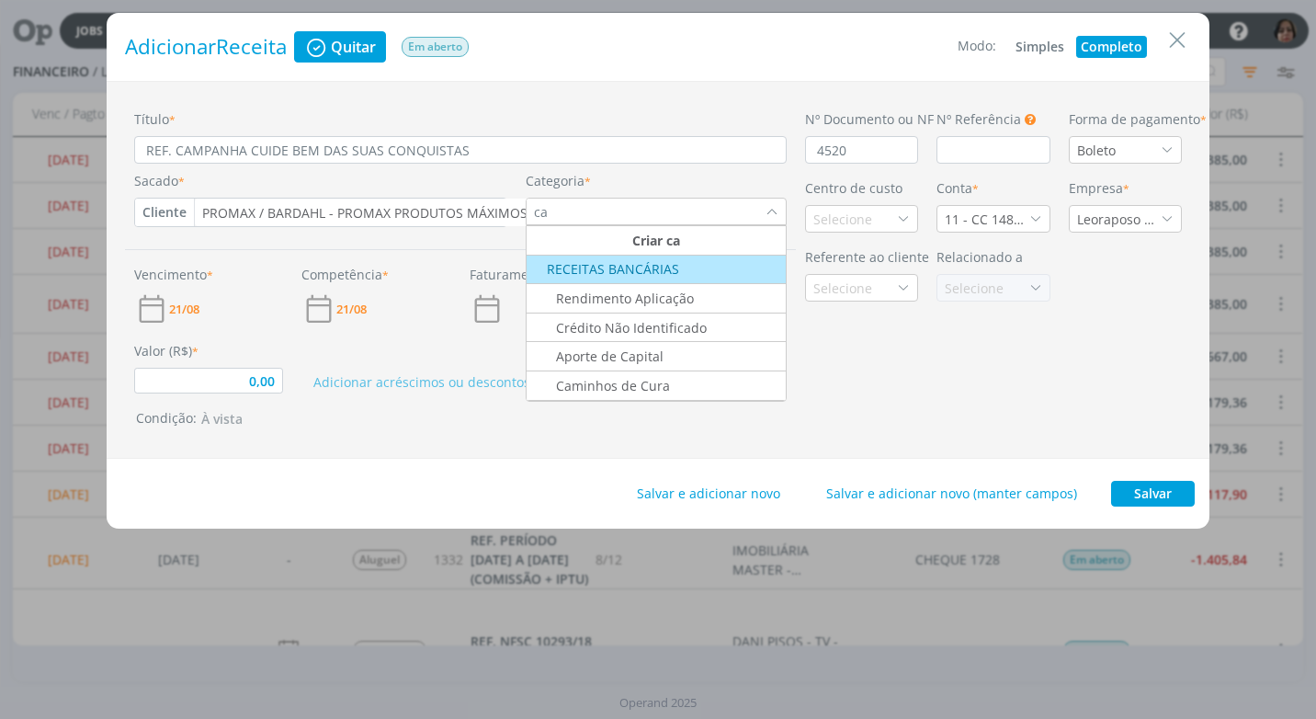
type input "c"
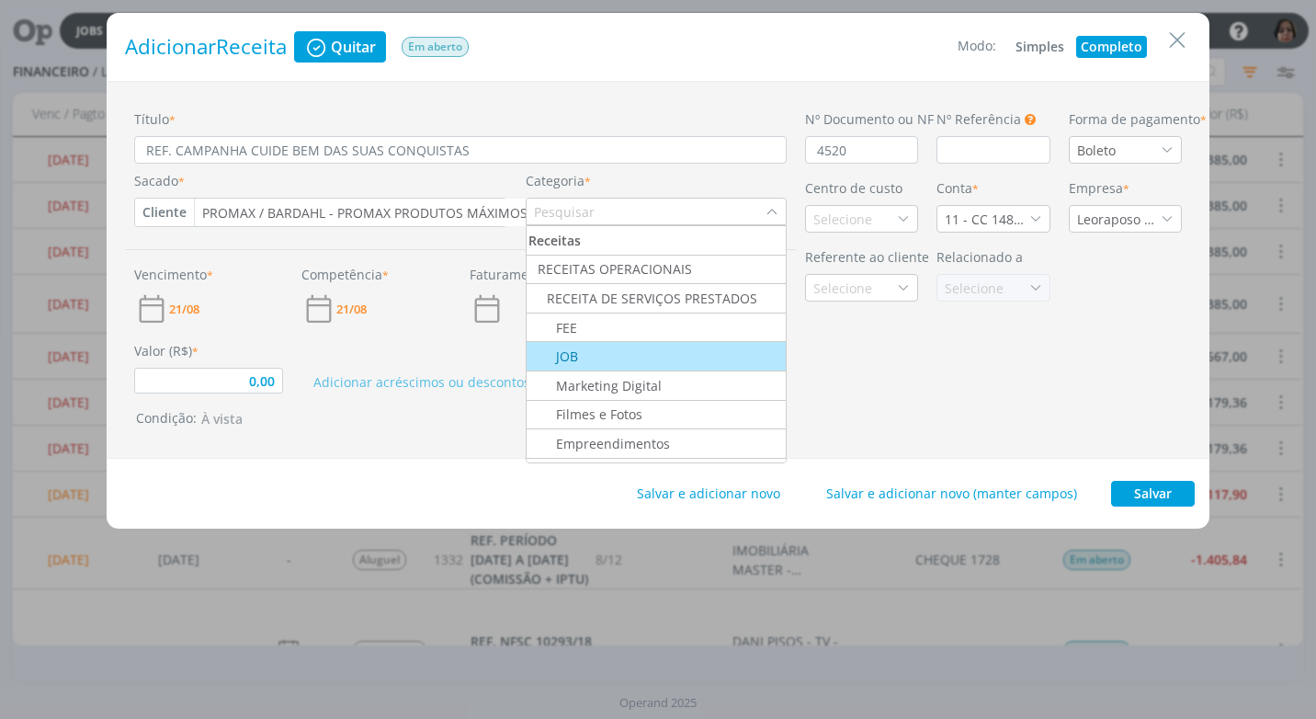
click at [845, 363] on div "Nº Documento ou NF 4520 Nº Referência Este campo pode ser utilizado para inform…" at bounding box center [993, 269] width 395 height 321
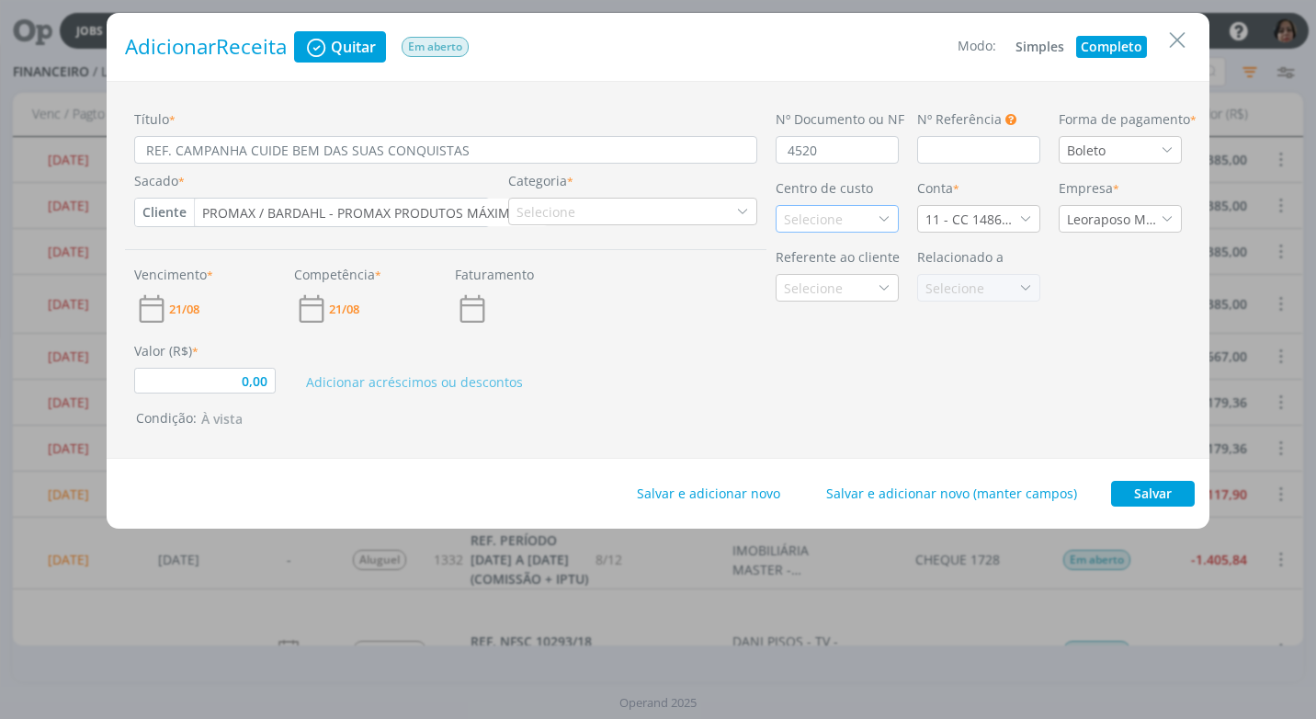
drag, startPoint x: 874, startPoint y: 215, endPoint x: 877, endPoint y: 231, distance: 15.9
click at [878, 214] on icon "dialog" at bounding box center [884, 218] width 13 height 13
type input "pro"
click at [860, 279] on div "Promax / Bardahl" at bounding box center [837, 284] width 107 height 19
click at [189, 306] on span "21/08" at bounding box center [184, 309] width 30 height 12
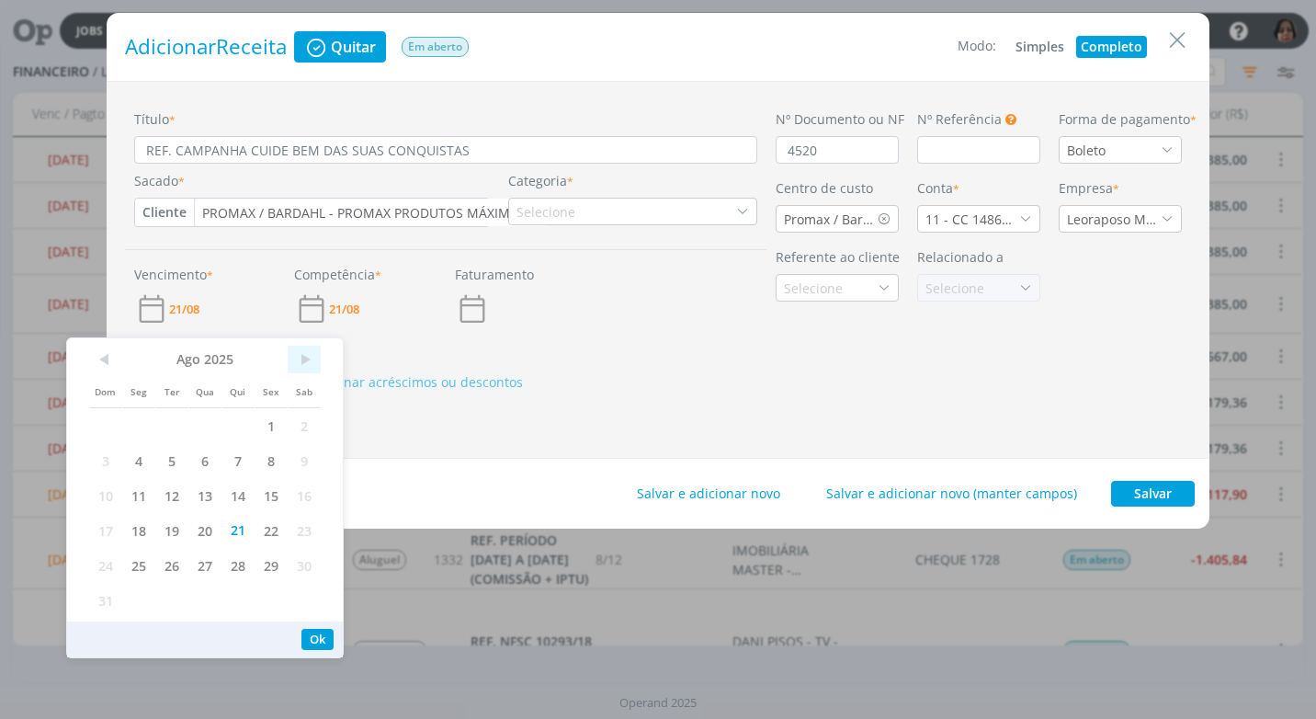
click at [305, 365] on span ">" at bounding box center [304, 360] width 33 height 28
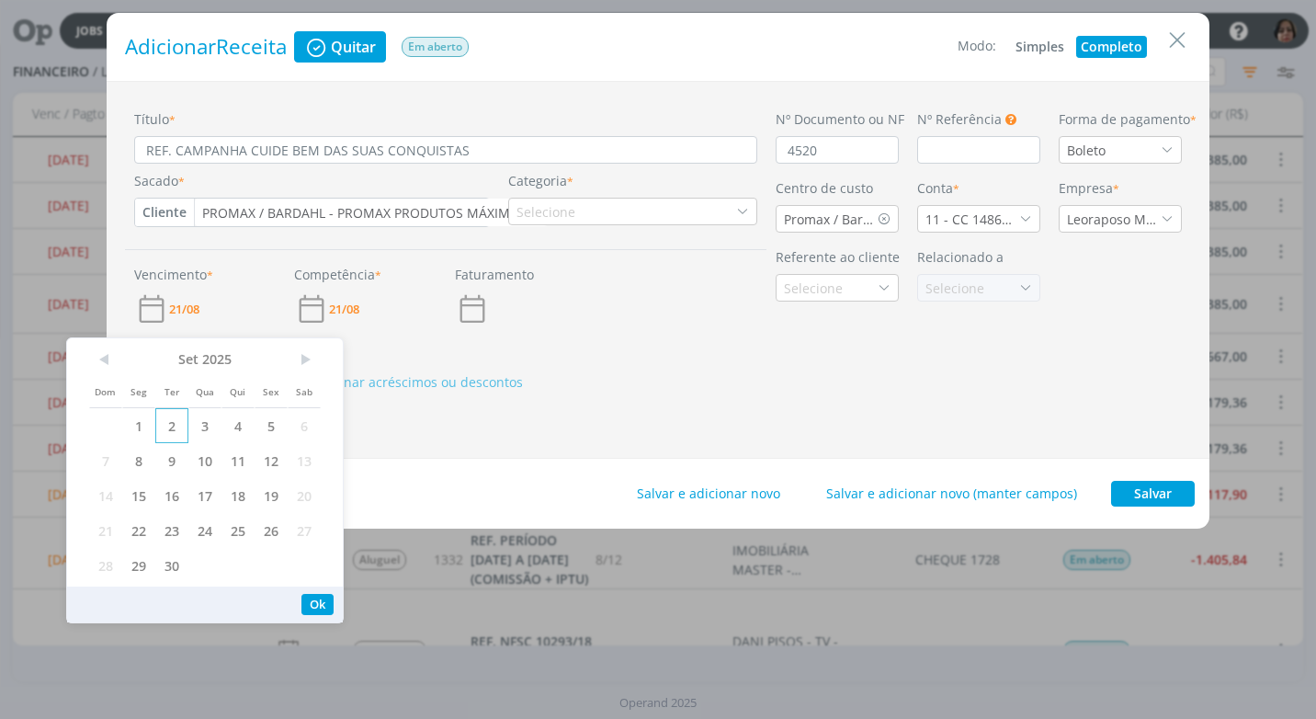
click at [165, 427] on span "2" at bounding box center [171, 425] width 33 height 35
click at [313, 603] on button "Ok" at bounding box center [317, 604] width 32 height 21
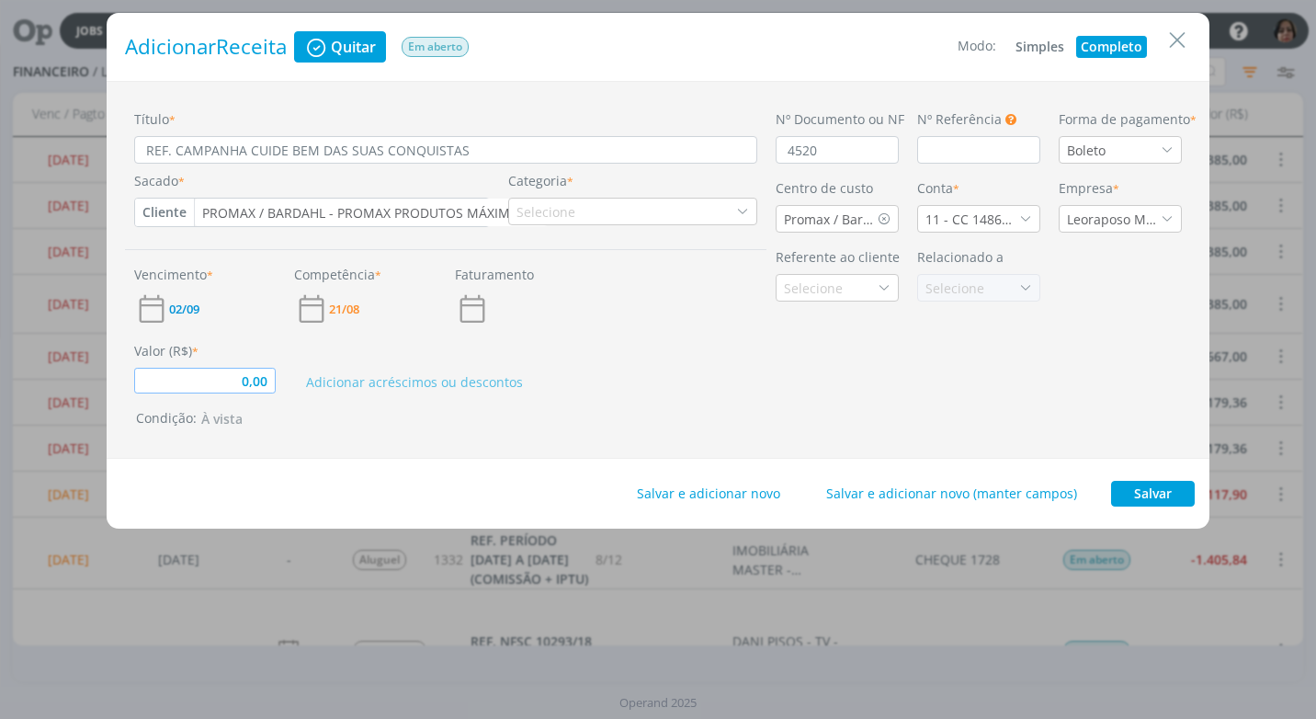
click at [228, 388] on input "0,00" at bounding box center [205, 381] width 142 height 26
click at [638, 390] on div "Adicionar acréscimos ou descontos" at bounding box center [525, 367] width 481 height 52
click at [529, 217] on div "Selecione" at bounding box center [548, 211] width 63 height 19
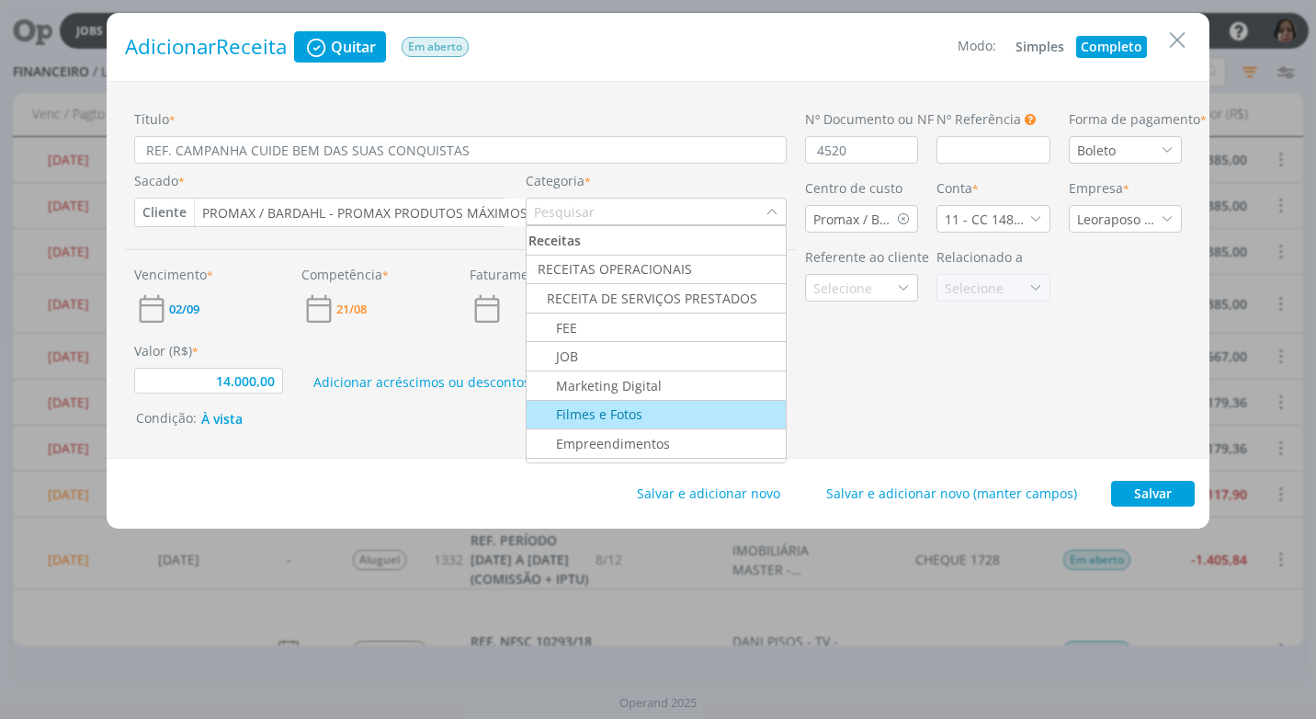
click at [596, 417] on div "Filmes e Fotos" at bounding box center [586, 413] width 114 height 19
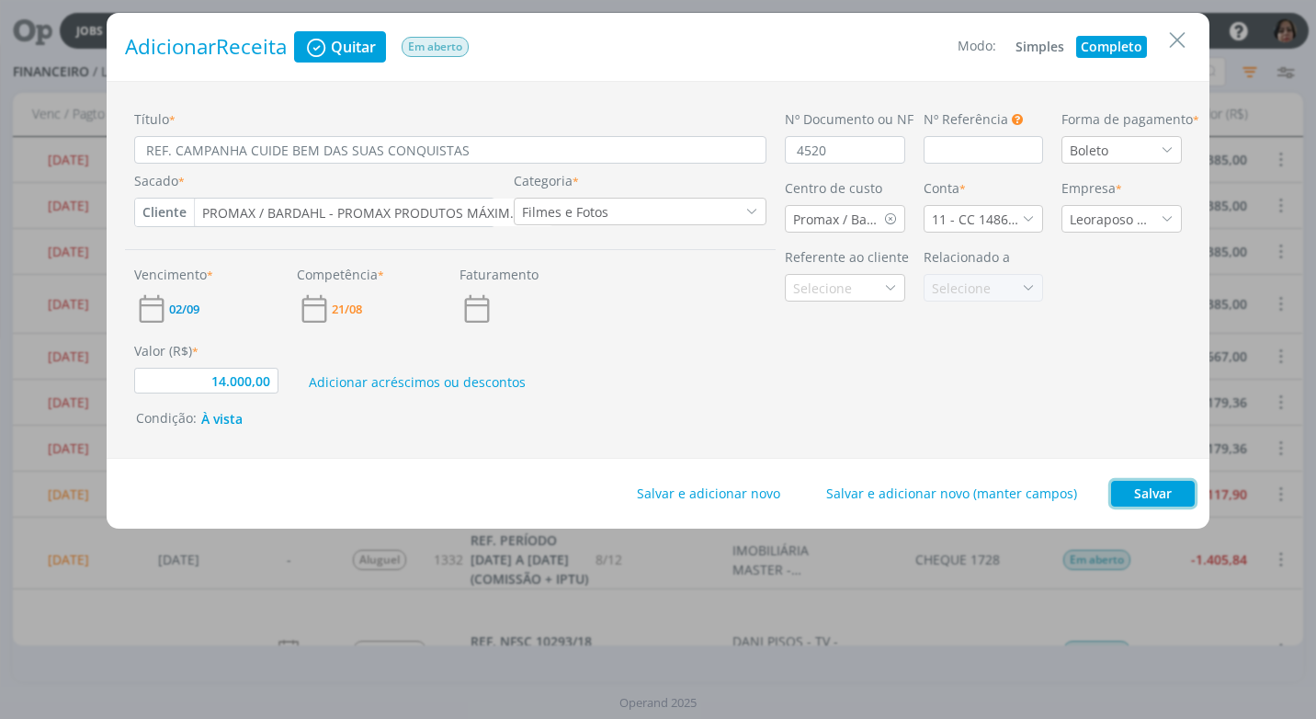
click at [1171, 489] on button "Salvar" at bounding box center [1153, 494] width 84 height 26
type input "14.000,00"
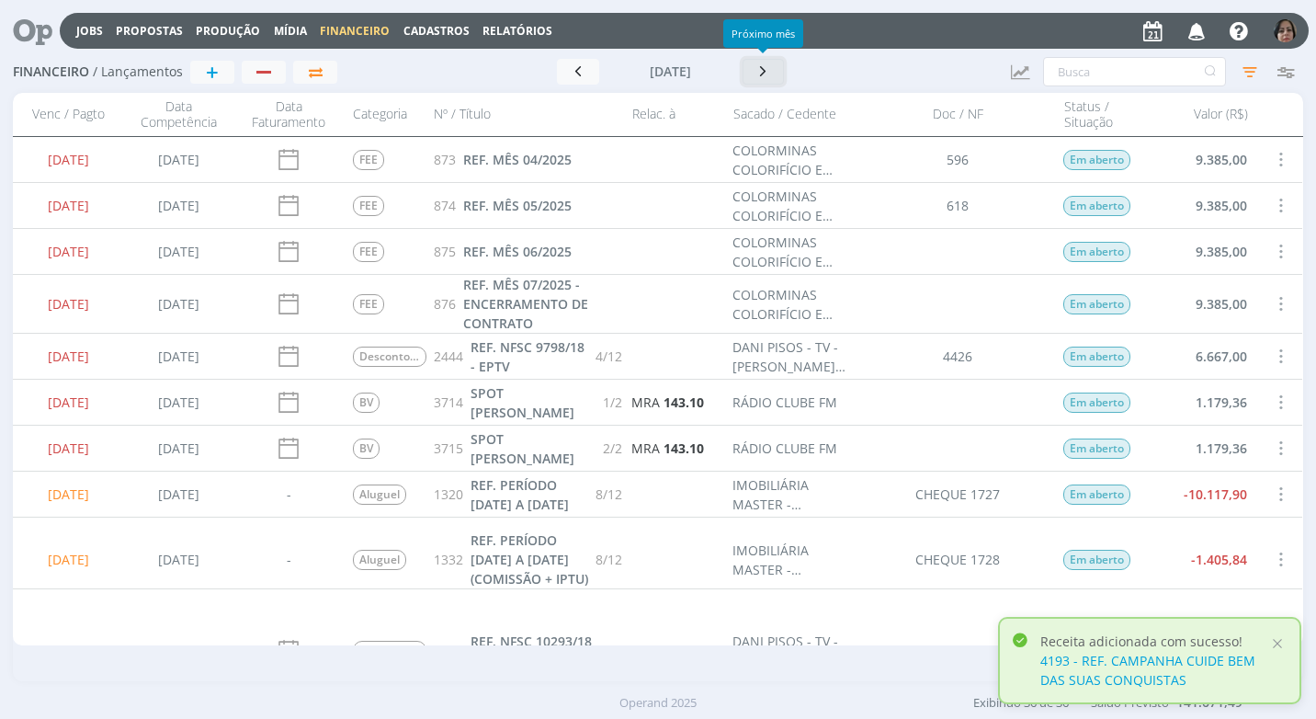
click at [764, 73] on icon "button" at bounding box center [764, 71] width 18 height 17
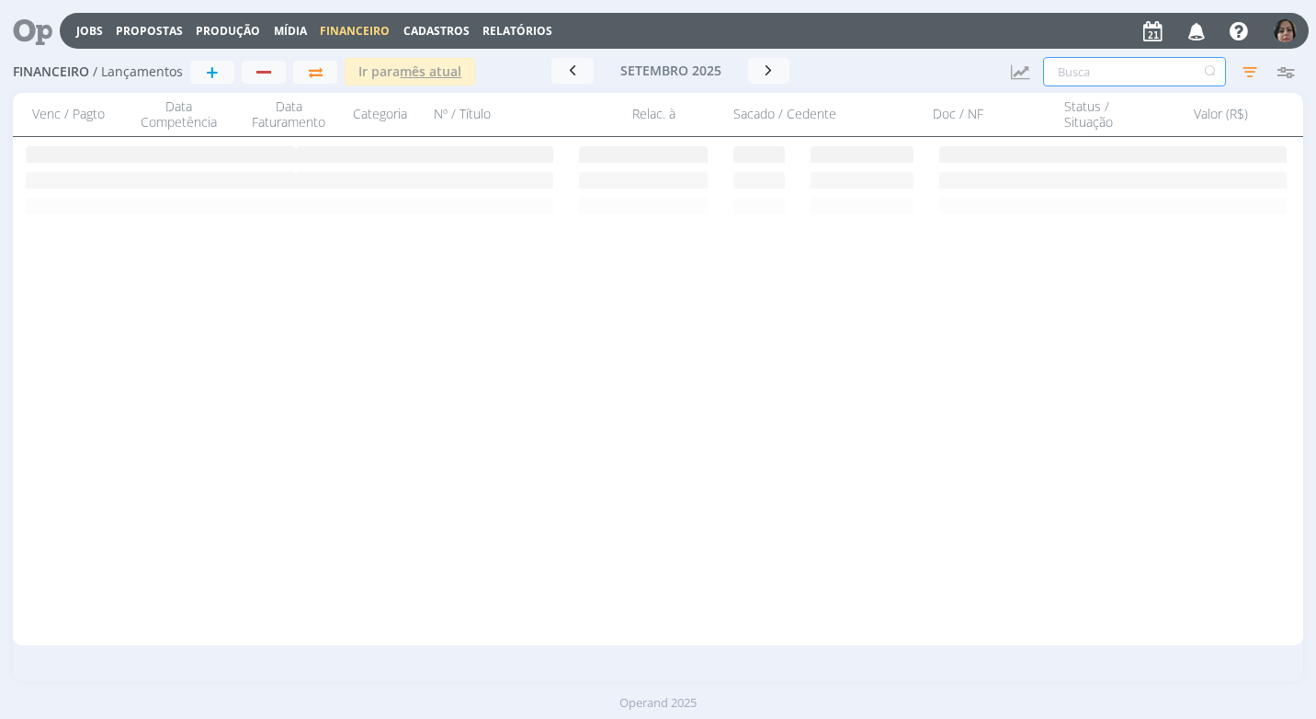
click at [1075, 74] on input "text" at bounding box center [1134, 71] width 183 height 29
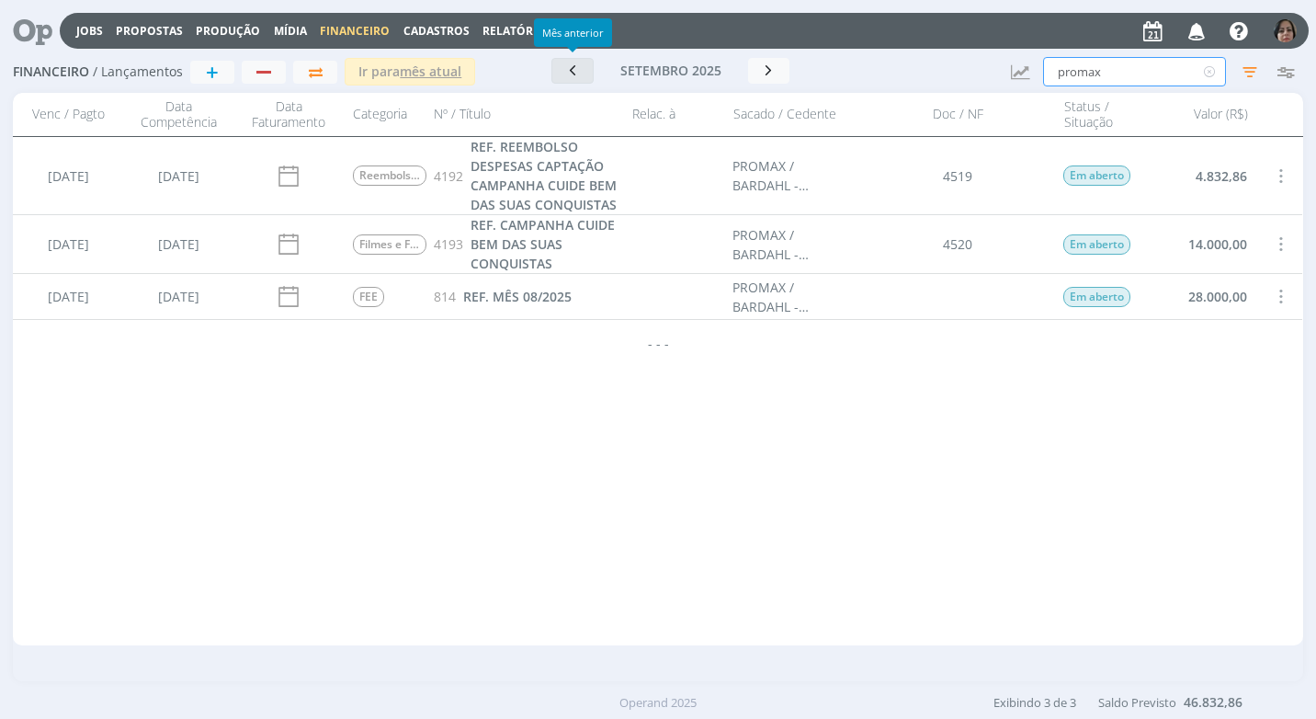
type input "promax"
click at [575, 73] on icon "button" at bounding box center [572, 70] width 18 height 17
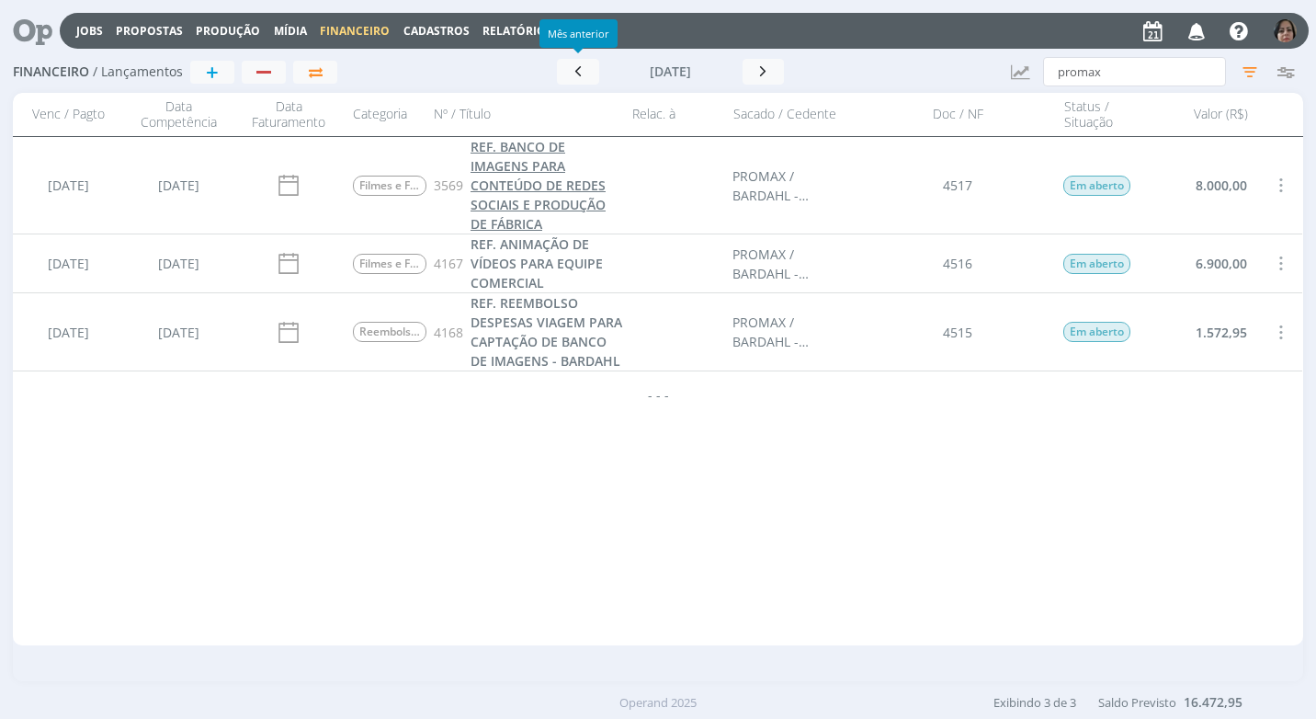
click at [518, 187] on span "REF. BANCO DE IMAGENS PARA CONTEÚDO DE REDES SOCIAIS E PRODUÇÃO DE FÁBRICA" at bounding box center [538, 185] width 135 height 95
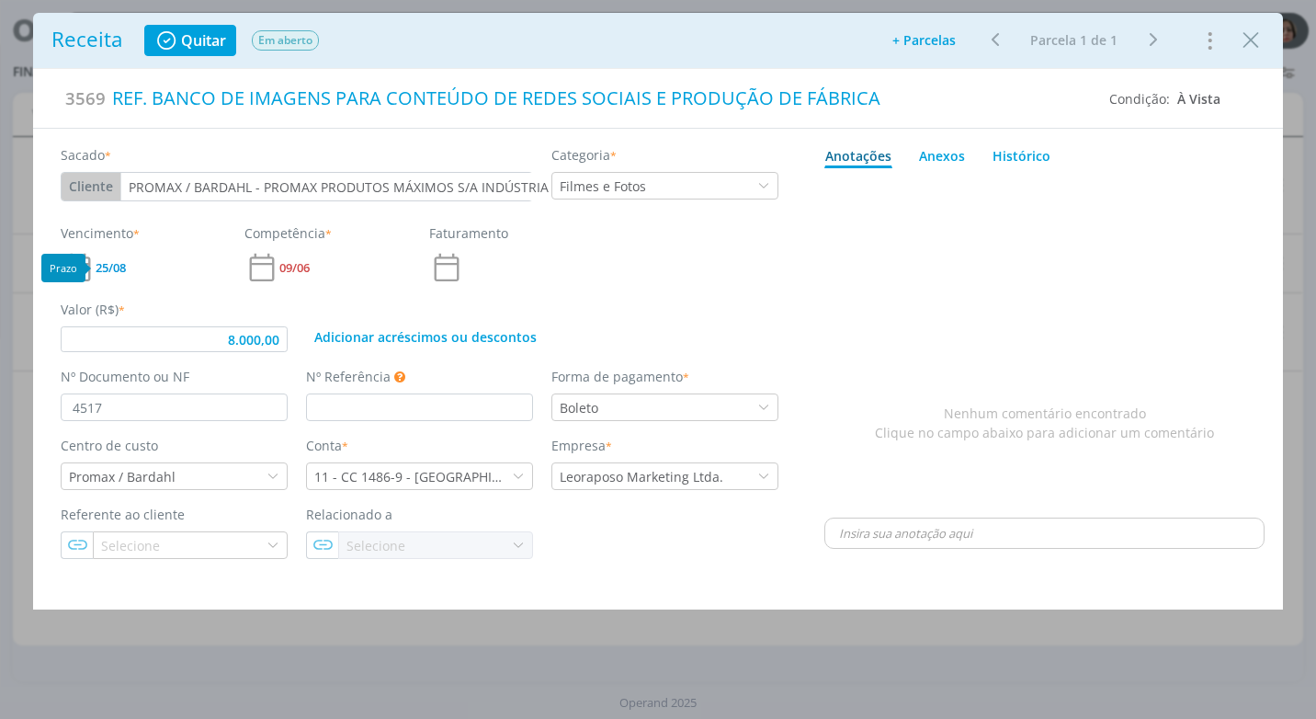
click at [117, 266] on span "25/08" at bounding box center [111, 268] width 30 height 12
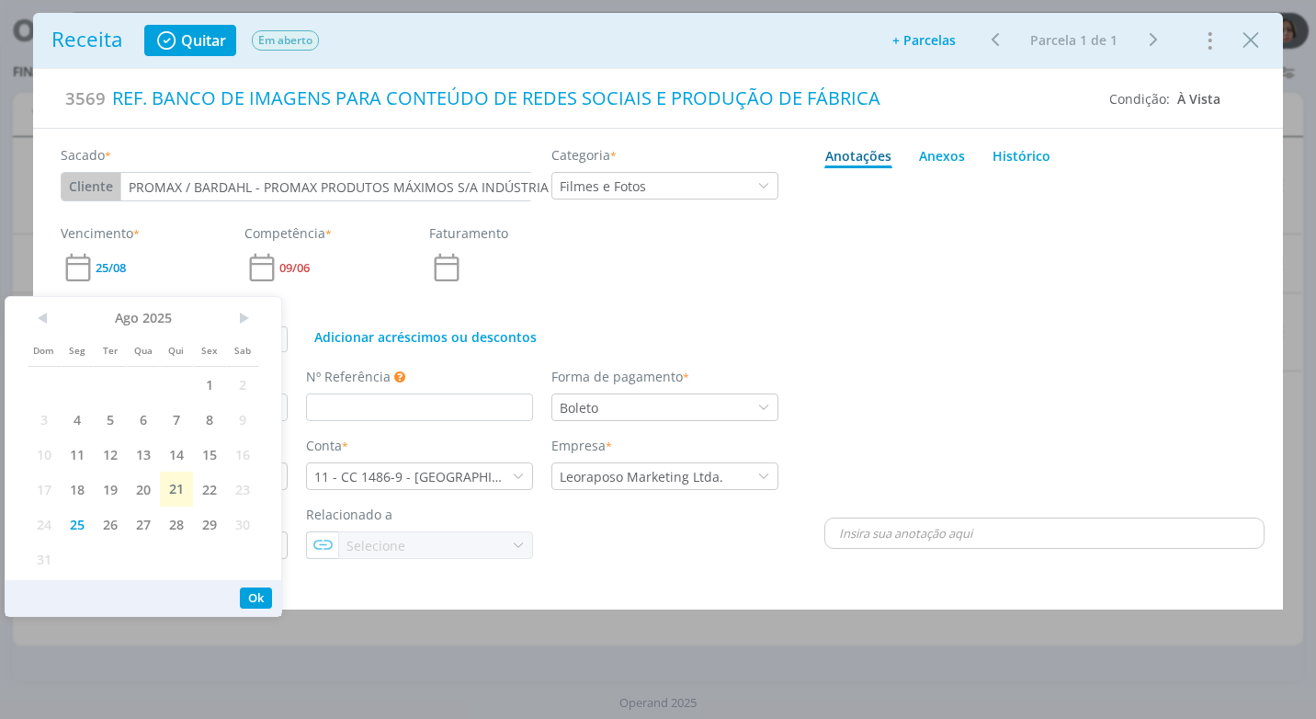
drag, startPoint x: 112, startPoint y: 533, endPoint x: 139, endPoint y: 563, distance: 39.7
click at [111, 533] on span "26" at bounding box center [110, 523] width 33 height 35
type input "8.000,00"
click at [261, 601] on button "Ok" at bounding box center [256, 597] width 32 height 21
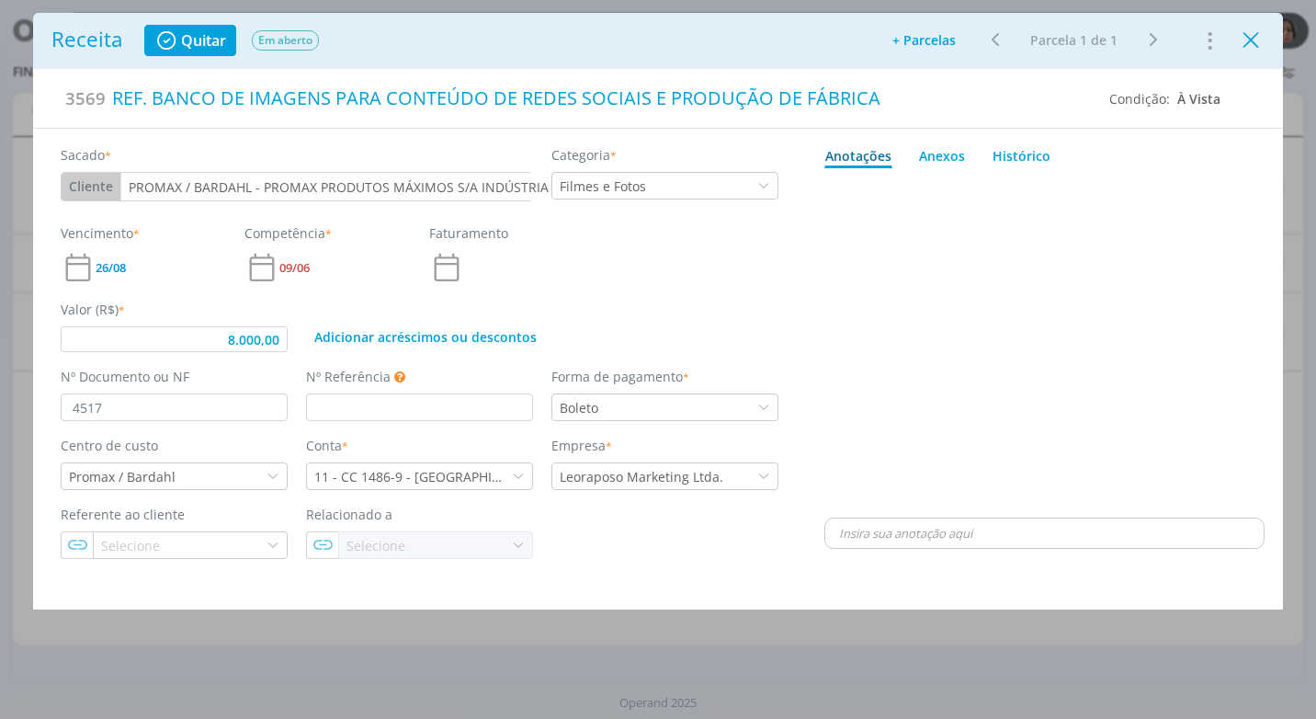
click at [1256, 39] on icon "Close" at bounding box center [1251, 41] width 28 height 28
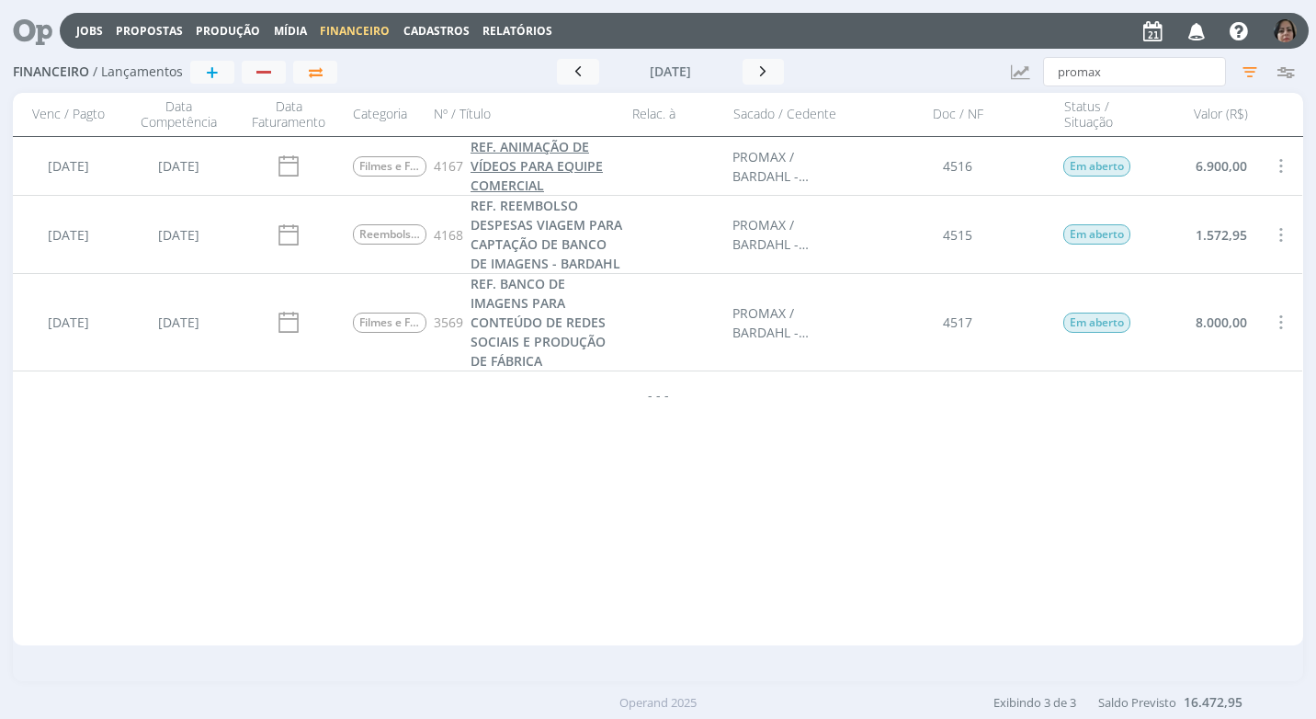
click at [526, 166] on span "REF. ANIMAÇÃO DE VÍDEOS PARA EQUIPE COMERCIAL" at bounding box center [537, 166] width 132 height 56
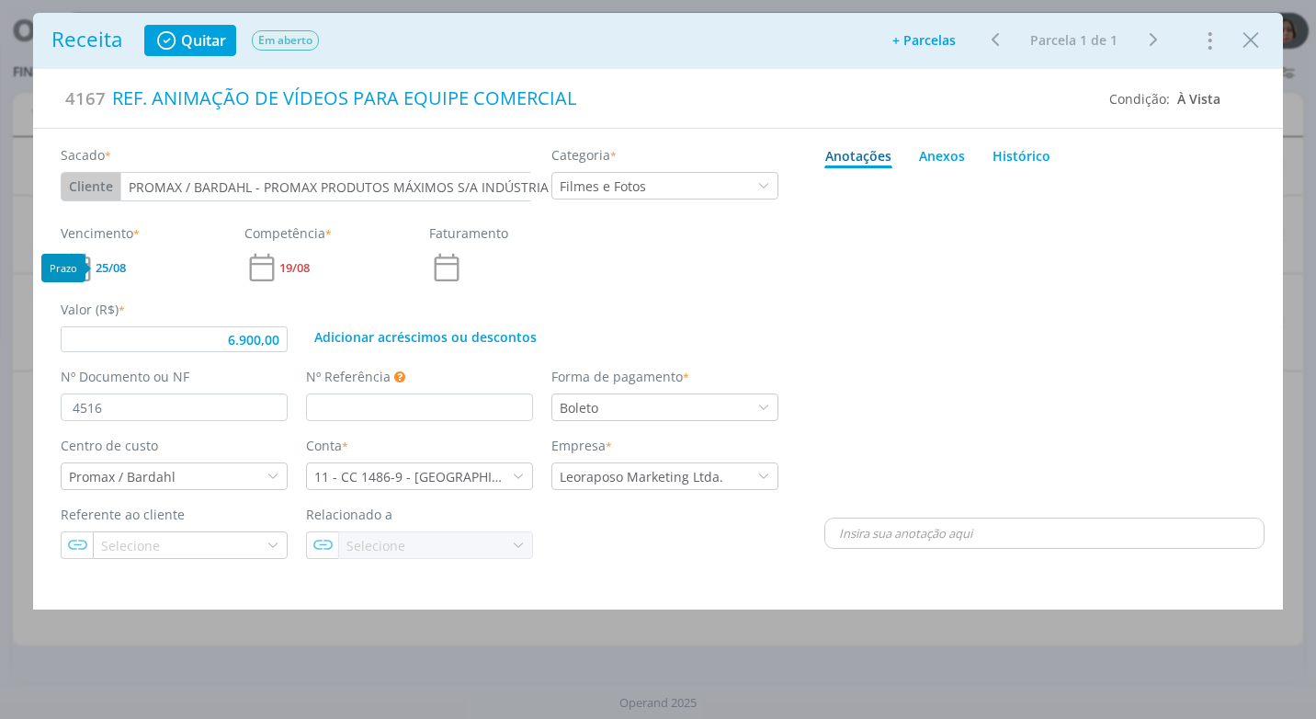
click at [109, 263] on span "25/08" at bounding box center [111, 268] width 30 height 12
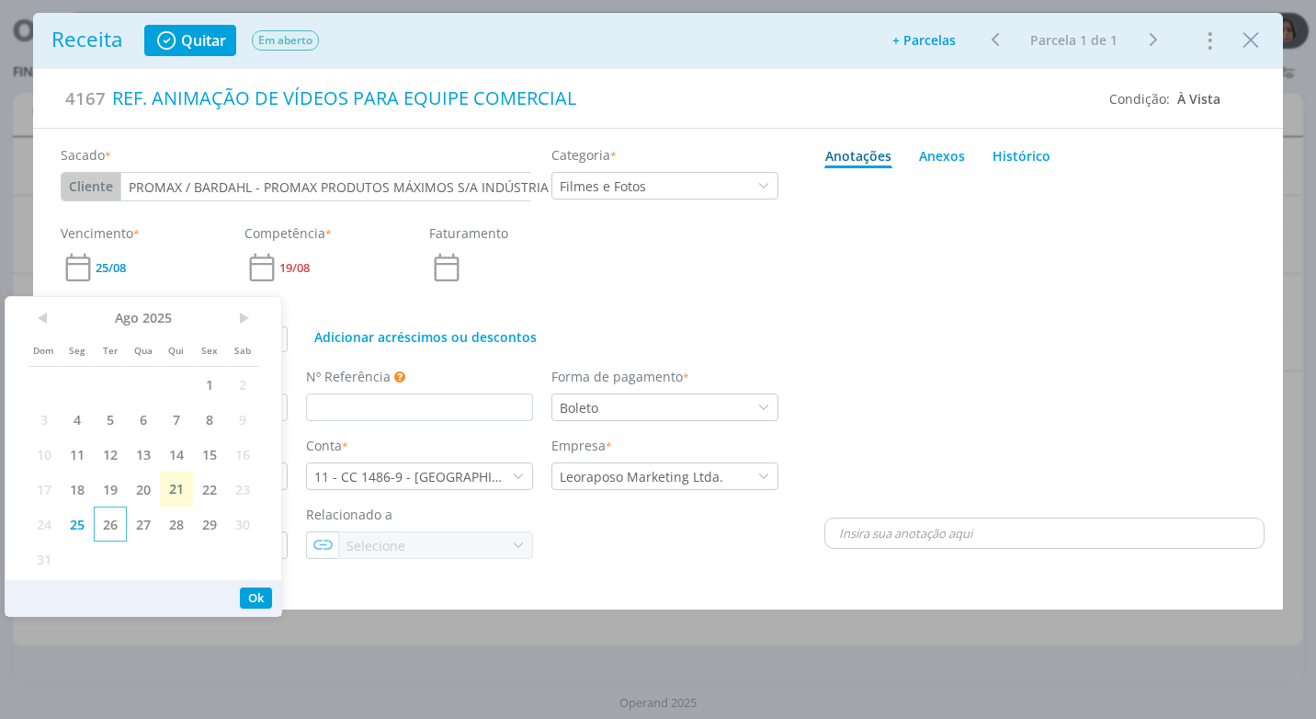
drag, startPoint x: 108, startPoint y: 525, endPoint x: 121, endPoint y: 541, distance: 21.5
click at [108, 527] on span "26" at bounding box center [110, 523] width 33 height 35
click at [248, 594] on button "Ok" at bounding box center [256, 597] width 32 height 21
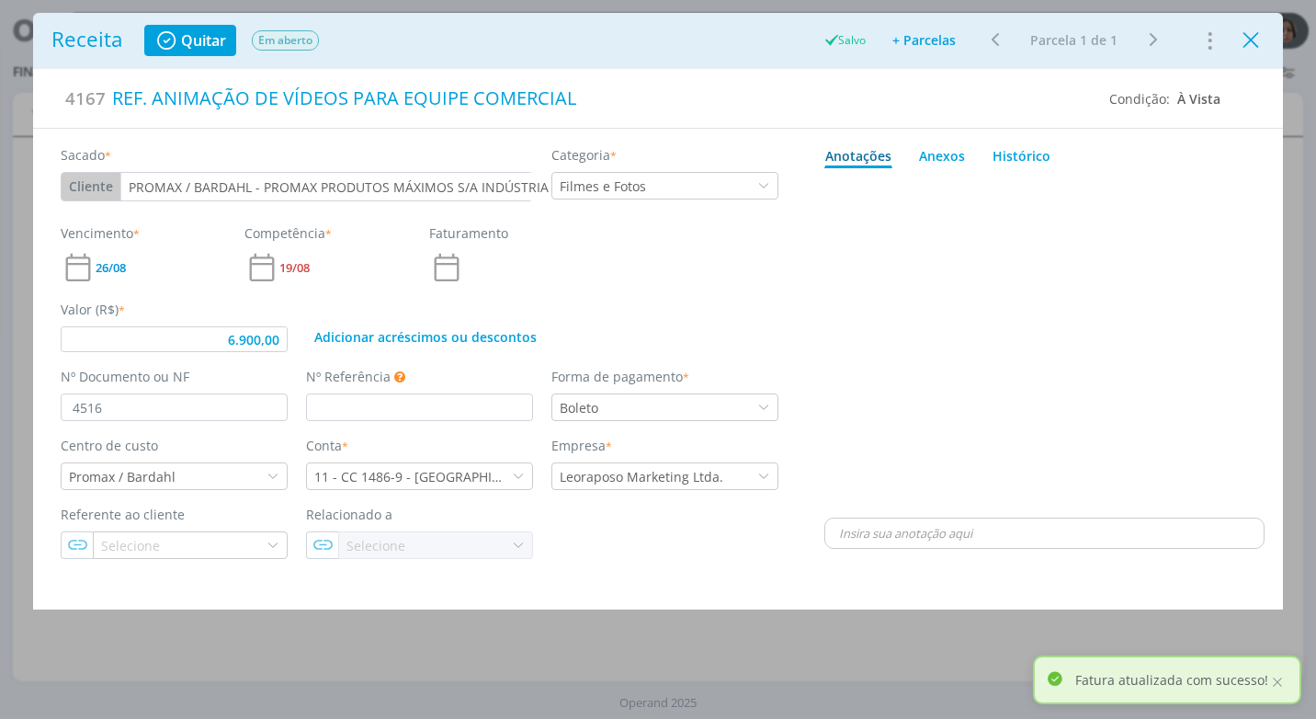
type input "6.900,00"
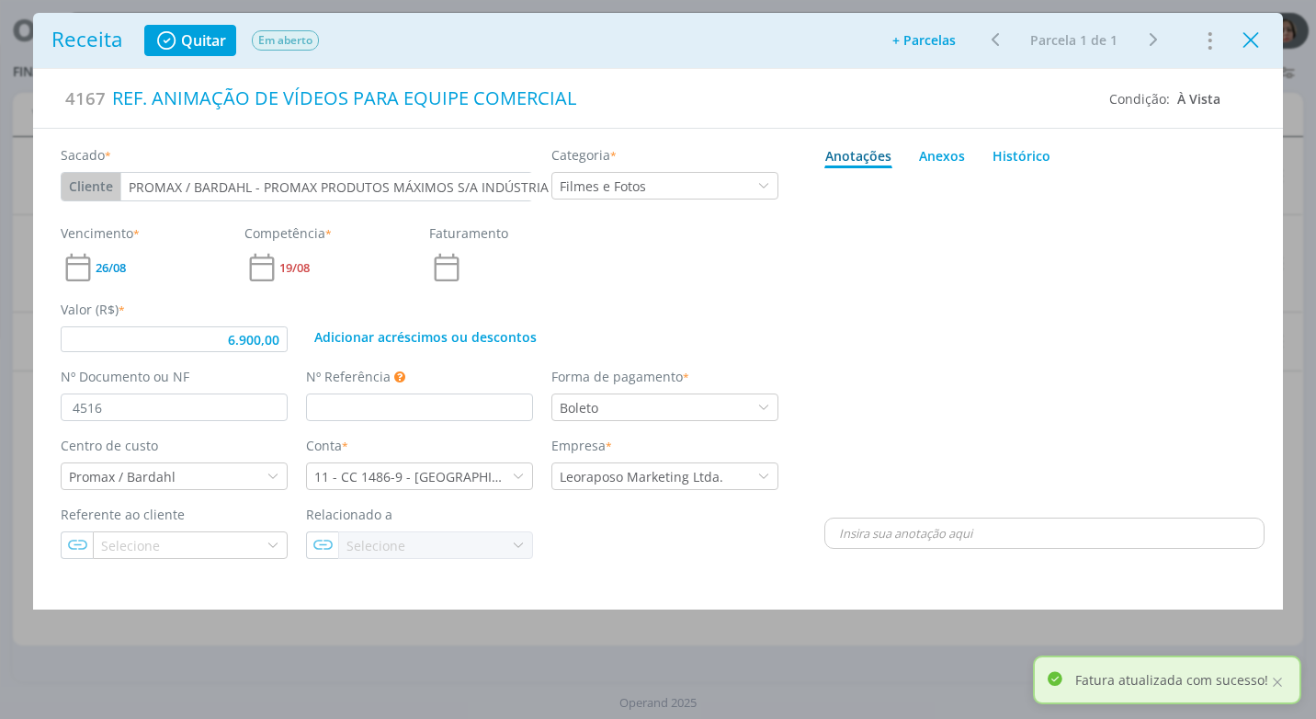
click at [1247, 43] on icon "Close" at bounding box center [1251, 41] width 28 height 28
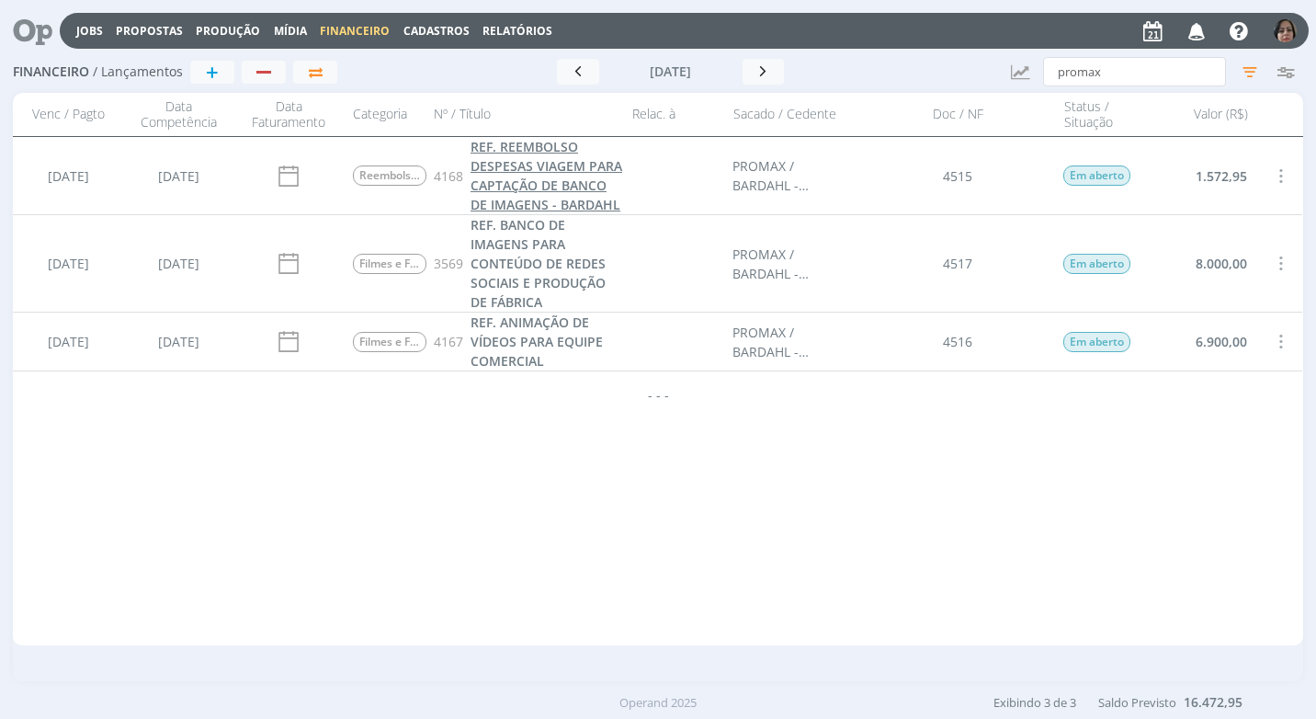
click at [524, 179] on span "REF. REEMBOLSO DESPESAS VIAGEM PARA CAPTAÇÃO DE BANCO DE IMAGENS - BARDAHL" at bounding box center [547, 175] width 152 height 75
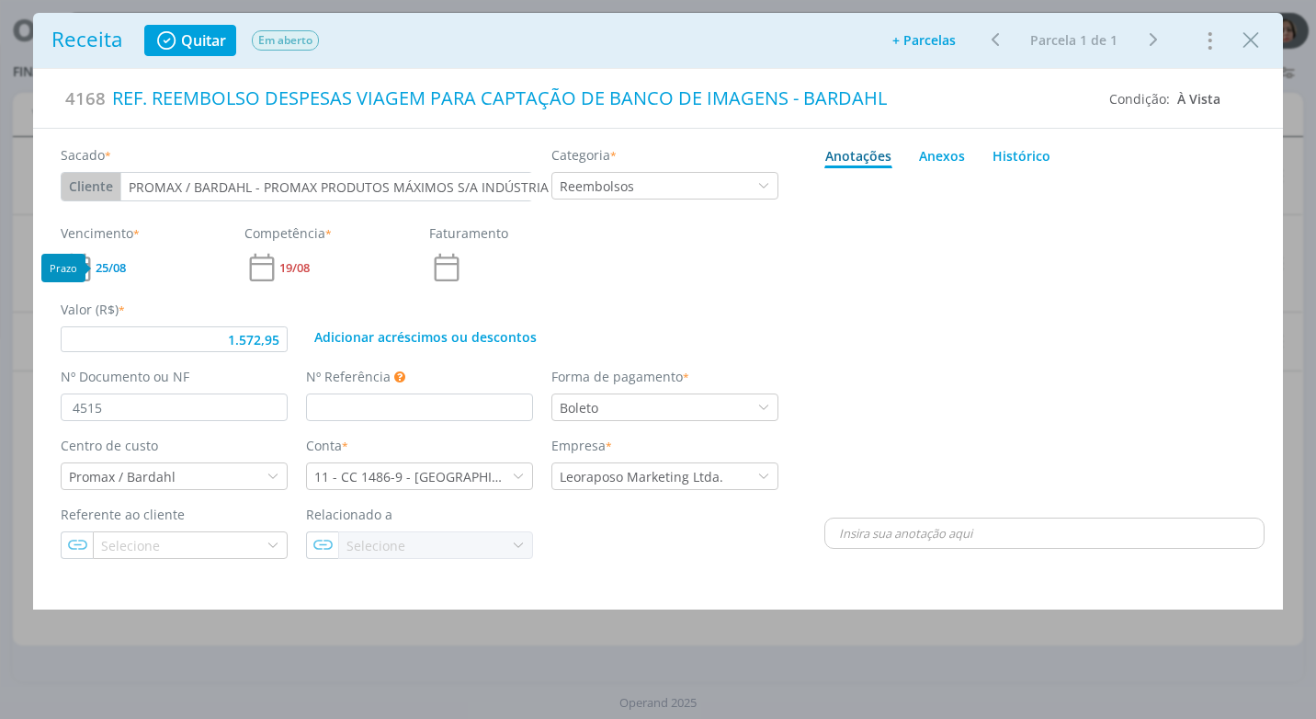
click at [110, 267] on span "25/08" at bounding box center [111, 268] width 30 height 12
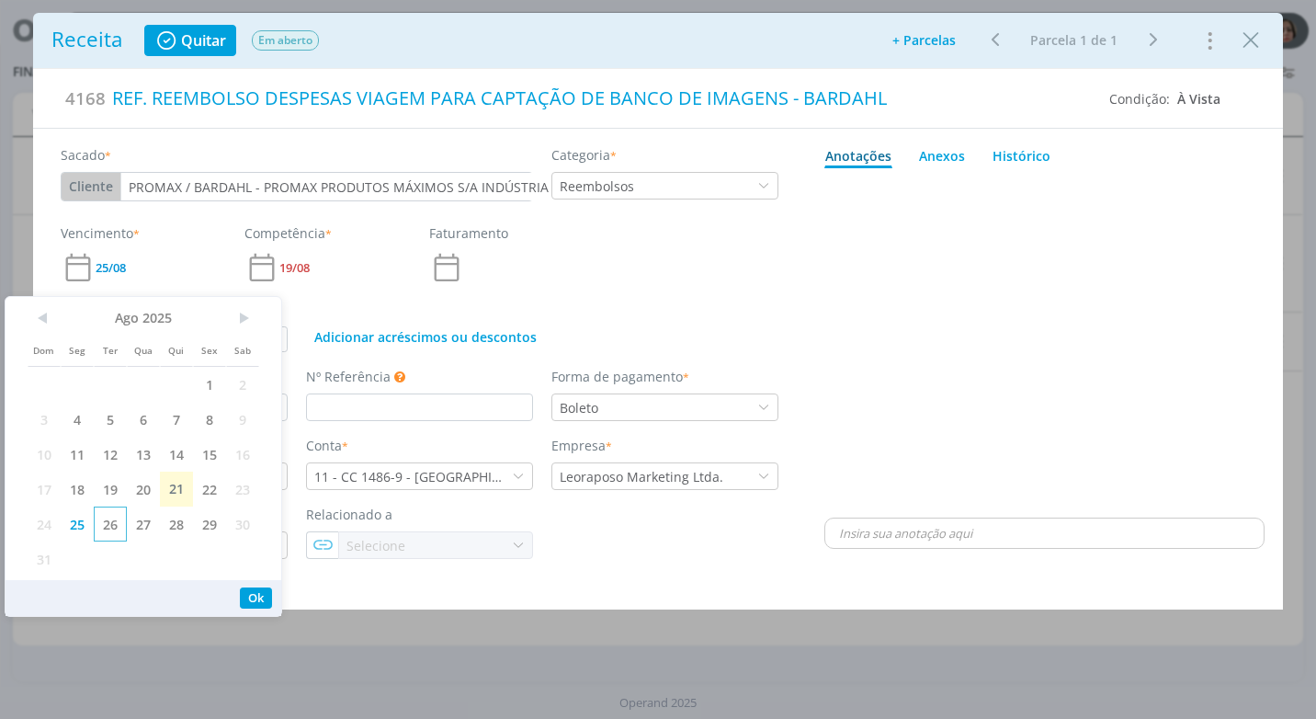
click at [119, 514] on span "26" at bounding box center [110, 523] width 33 height 35
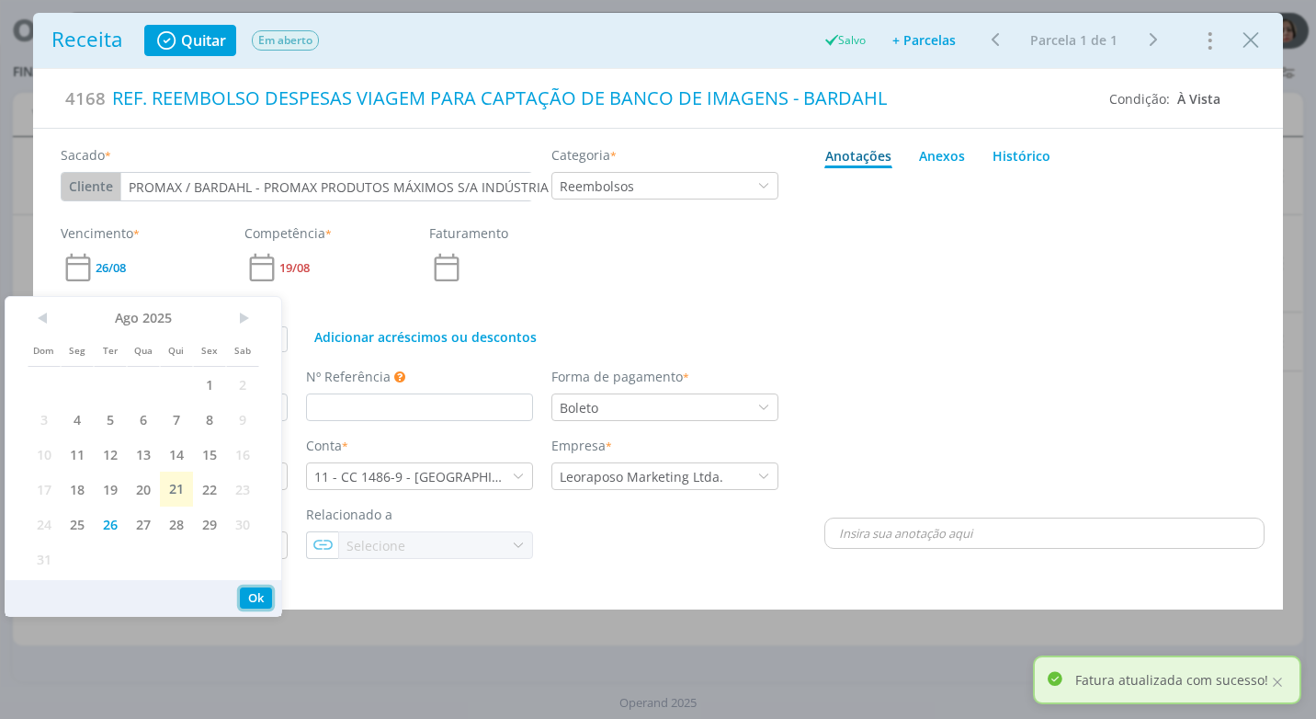
drag, startPoint x: 261, startPoint y: 595, endPoint x: 265, endPoint y: 578, distance: 16.9
click at [260, 592] on button "Ok" at bounding box center [256, 597] width 32 height 21
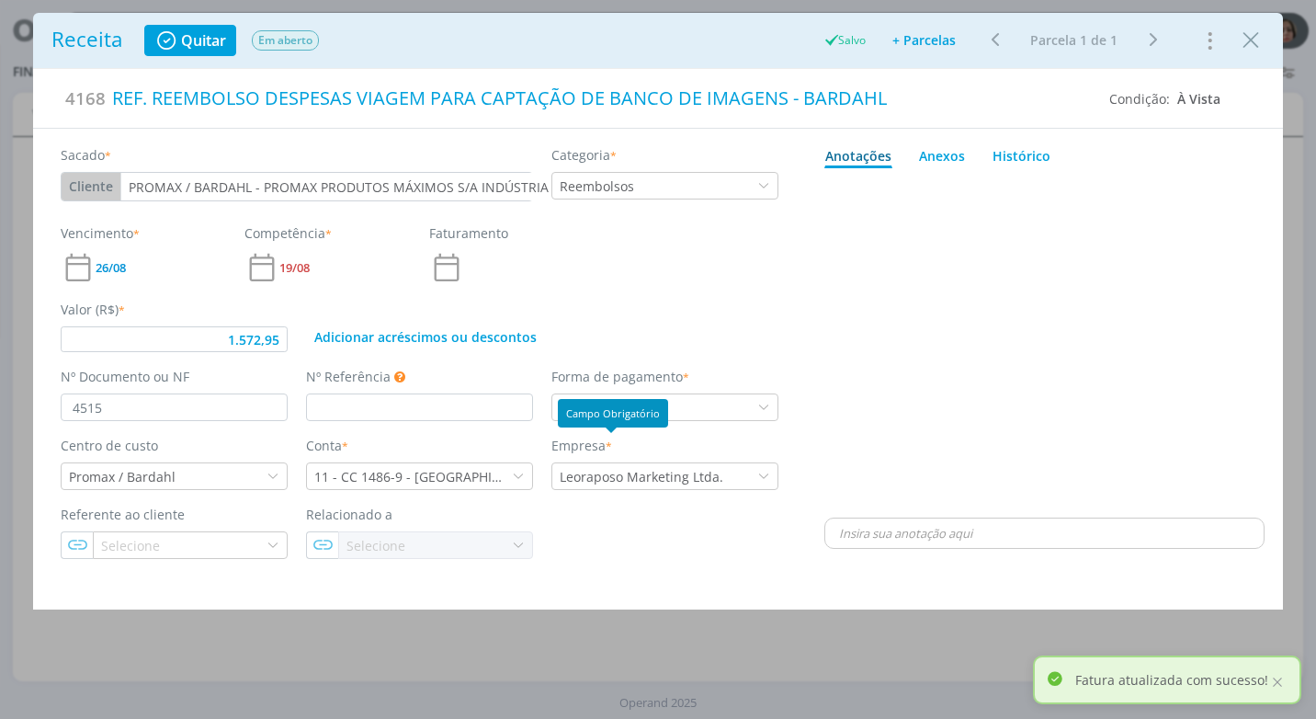
type input "1.572,95"
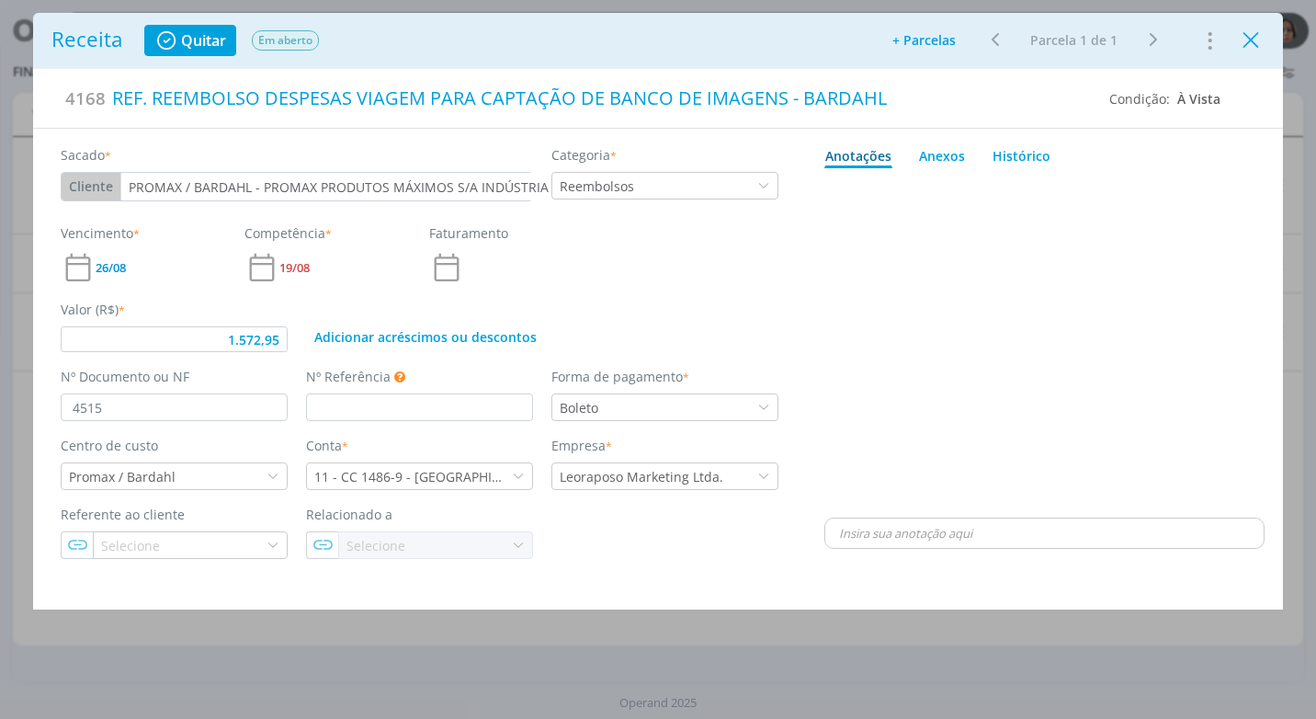
click at [1247, 46] on icon "Close" at bounding box center [1251, 41] width 28 height 28
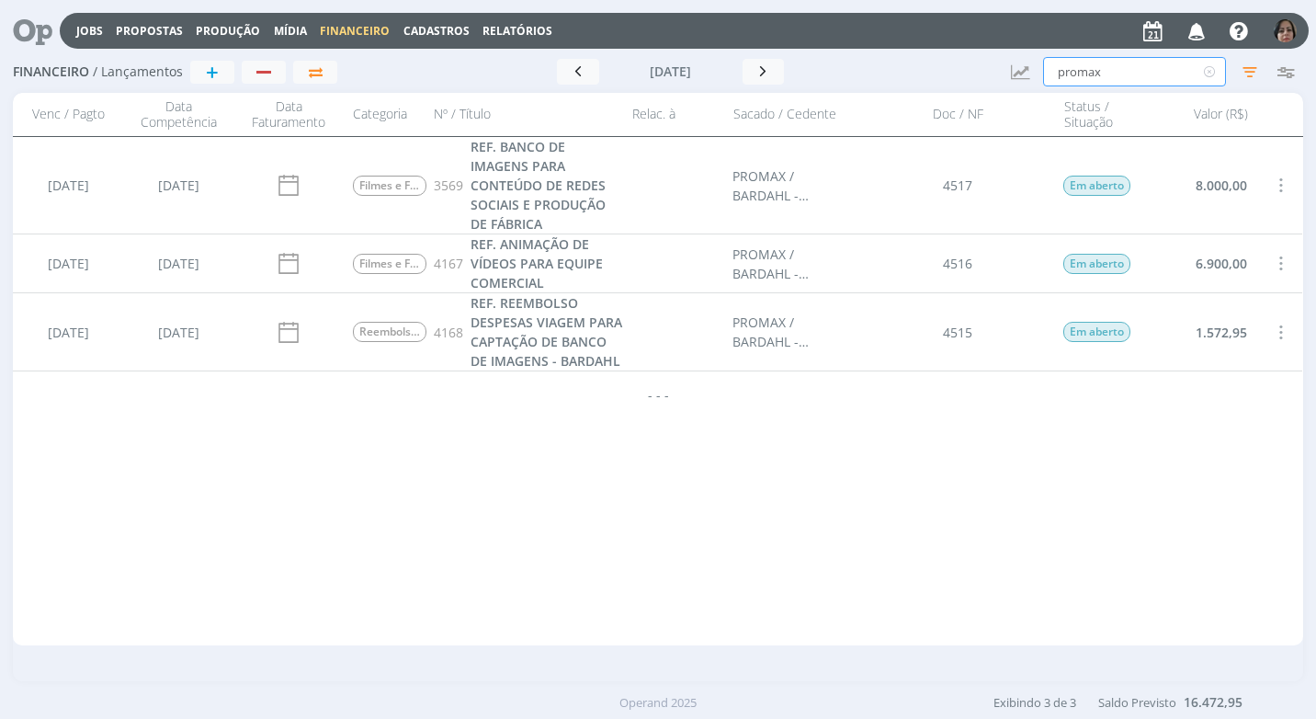
click at [1121, 76] on input "promax" at bounding box center [1134, 71] width 183 height 29
type input "p"
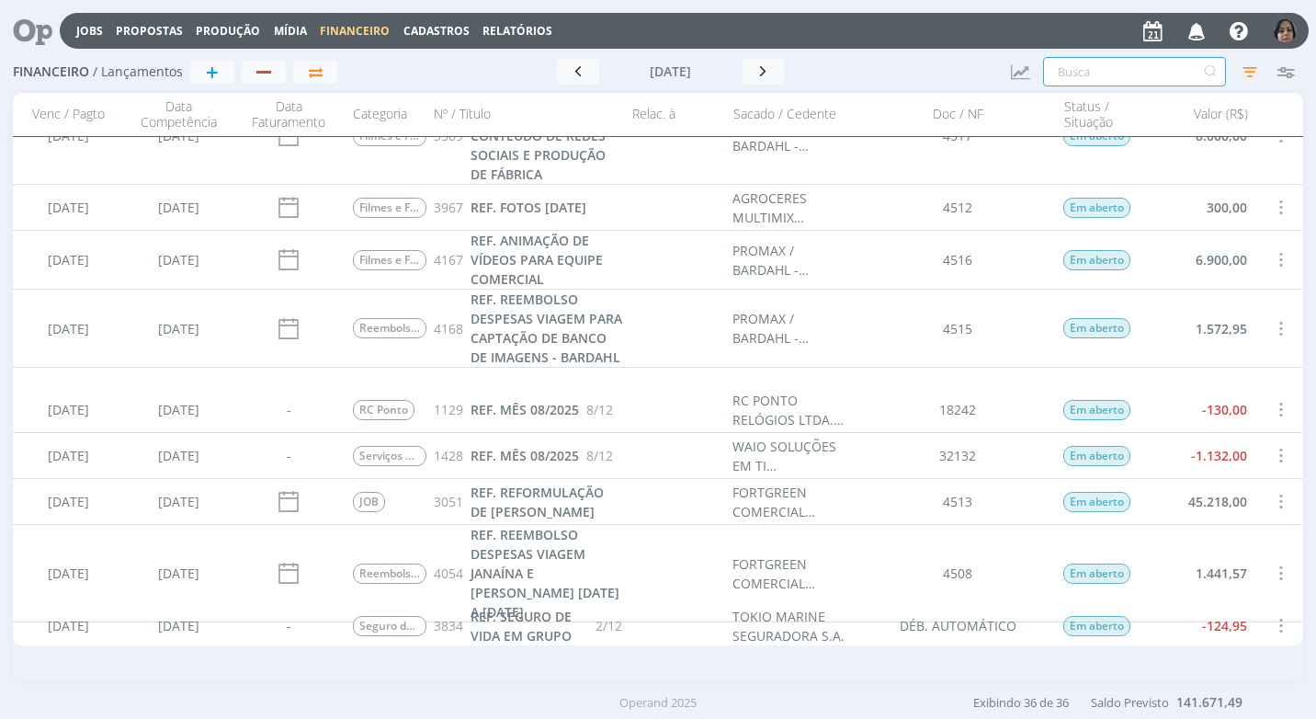
scroll to position [1520, 0]
